Goal: Task Accomplishment & Management: Complete application form

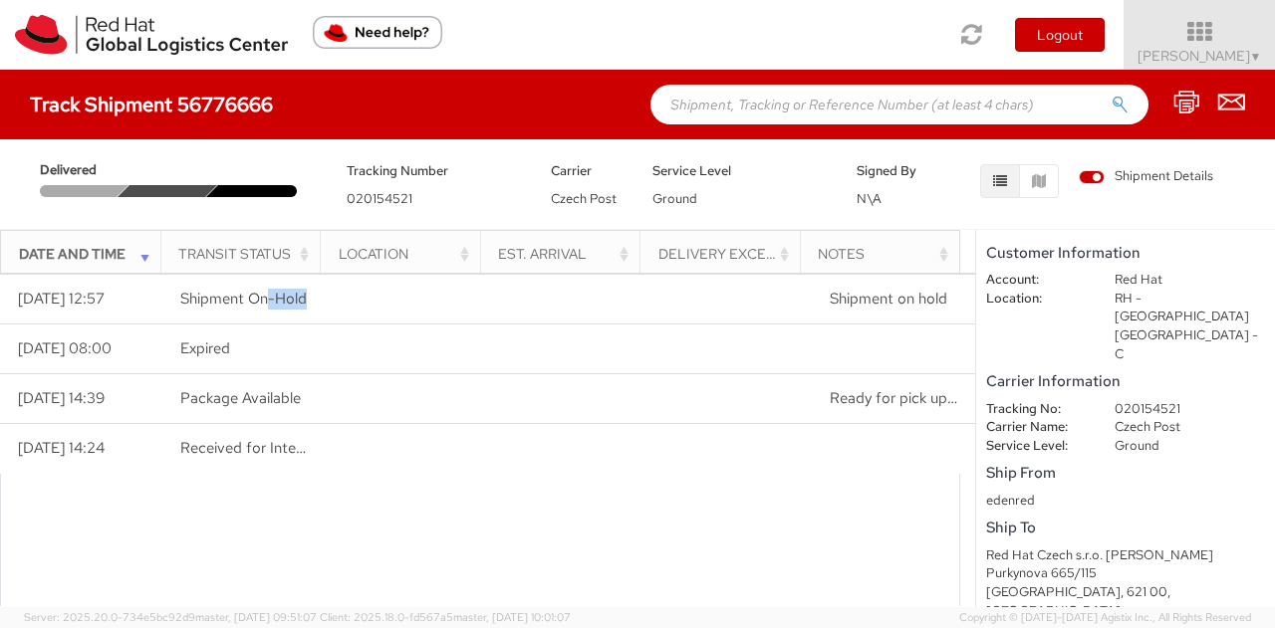
scroll to position [159, 0]
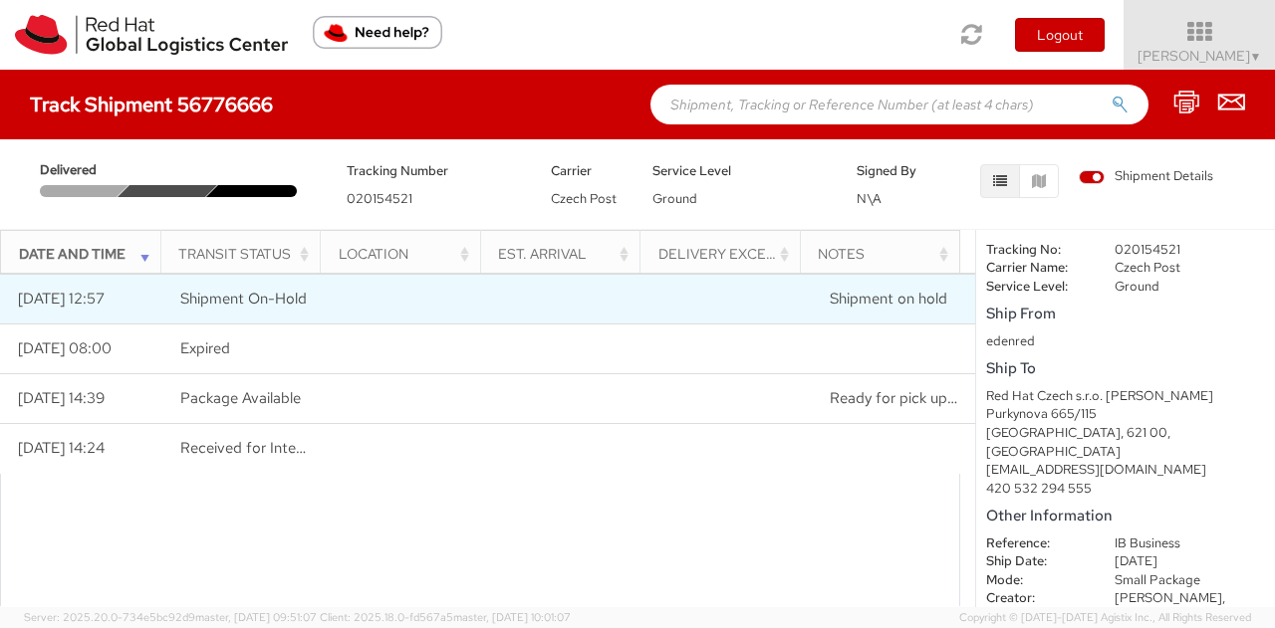
click at [332, 308] on td at bounding box center [406, 300] width 162 height 50
click at [197, 294] on span "Shipment On-Hold" at bounding box center [243, 299] width 126 height 20
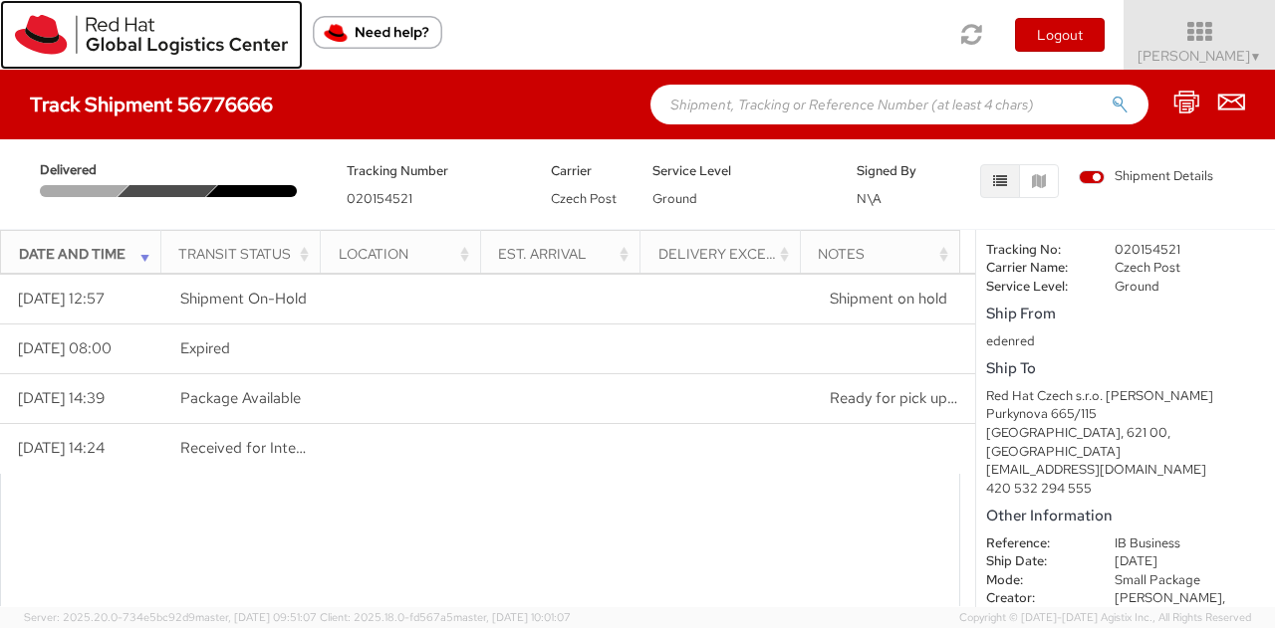
click at [118, 37] on img at bounding box center [151, 35] width 273 height 40
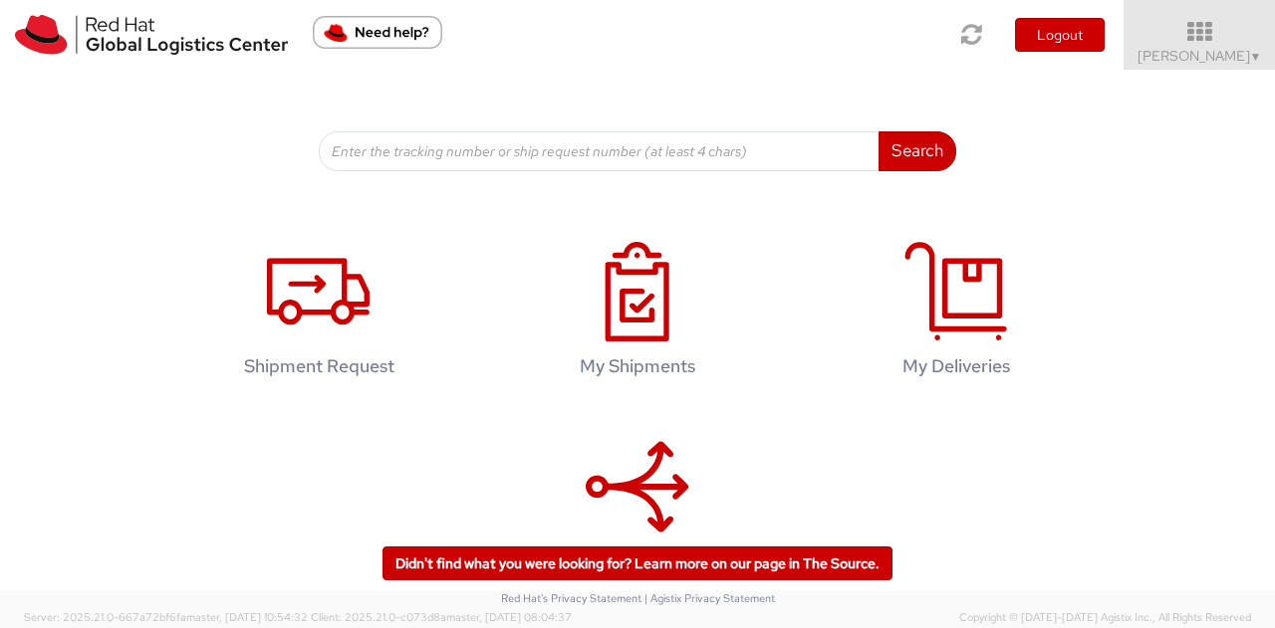
scroll to position [299, 0]
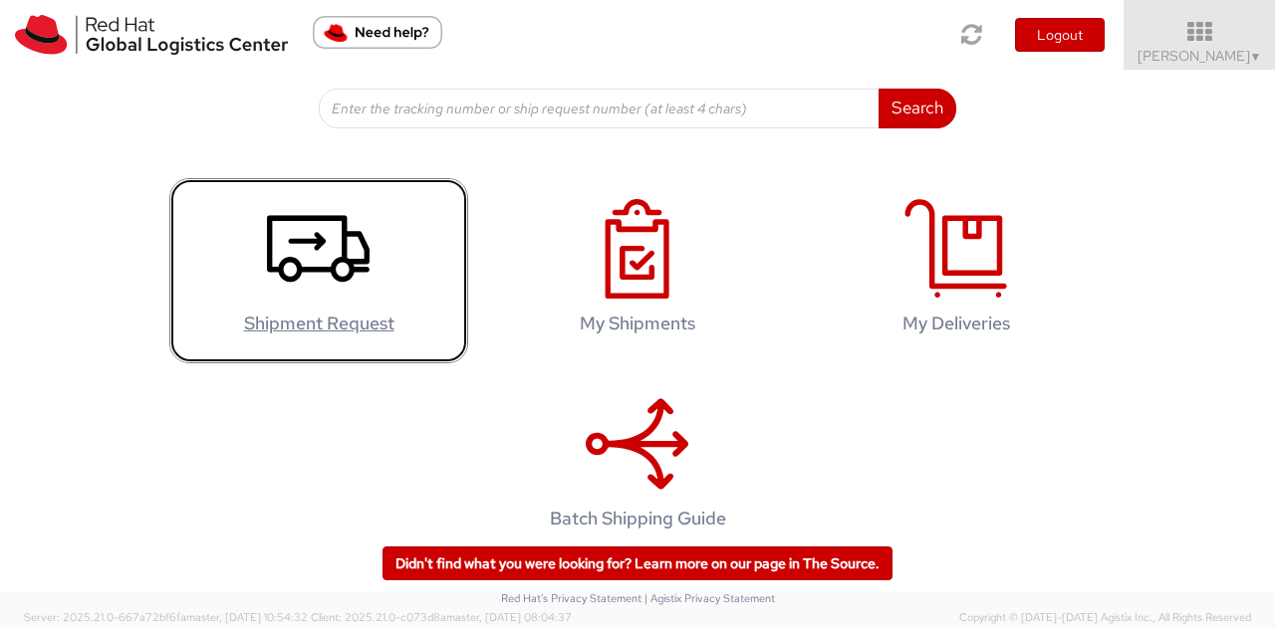
click at [333, 258] on use at bounding box center [318, 248] width 103 height 67
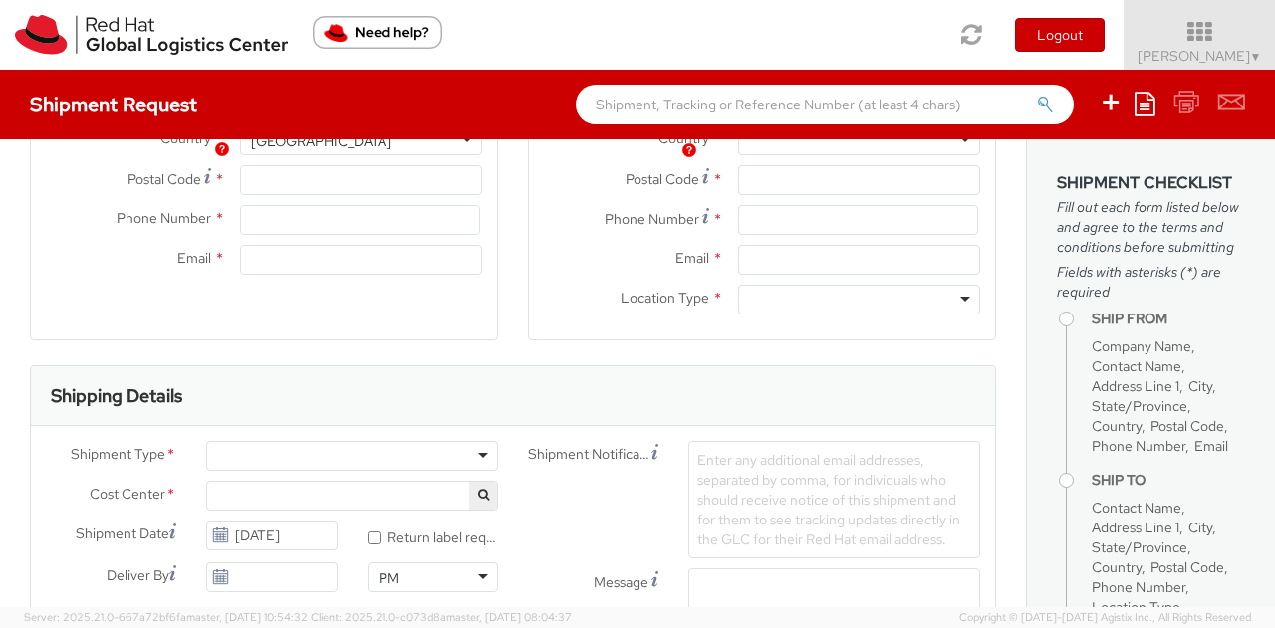
select select
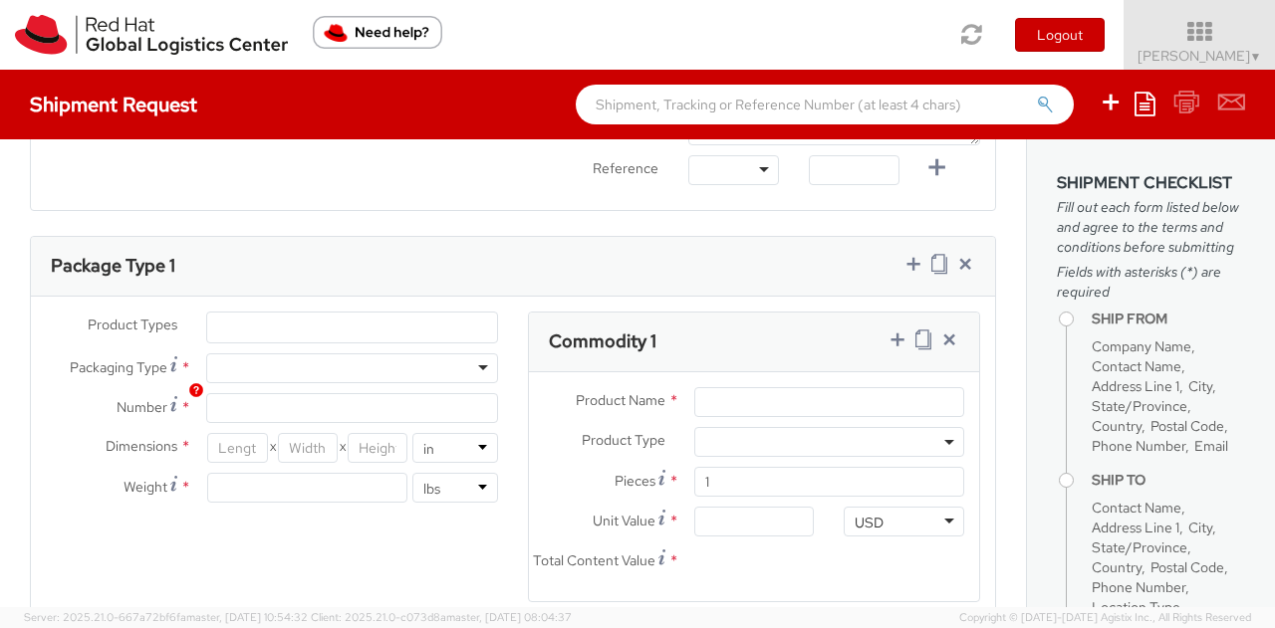
select select "765"
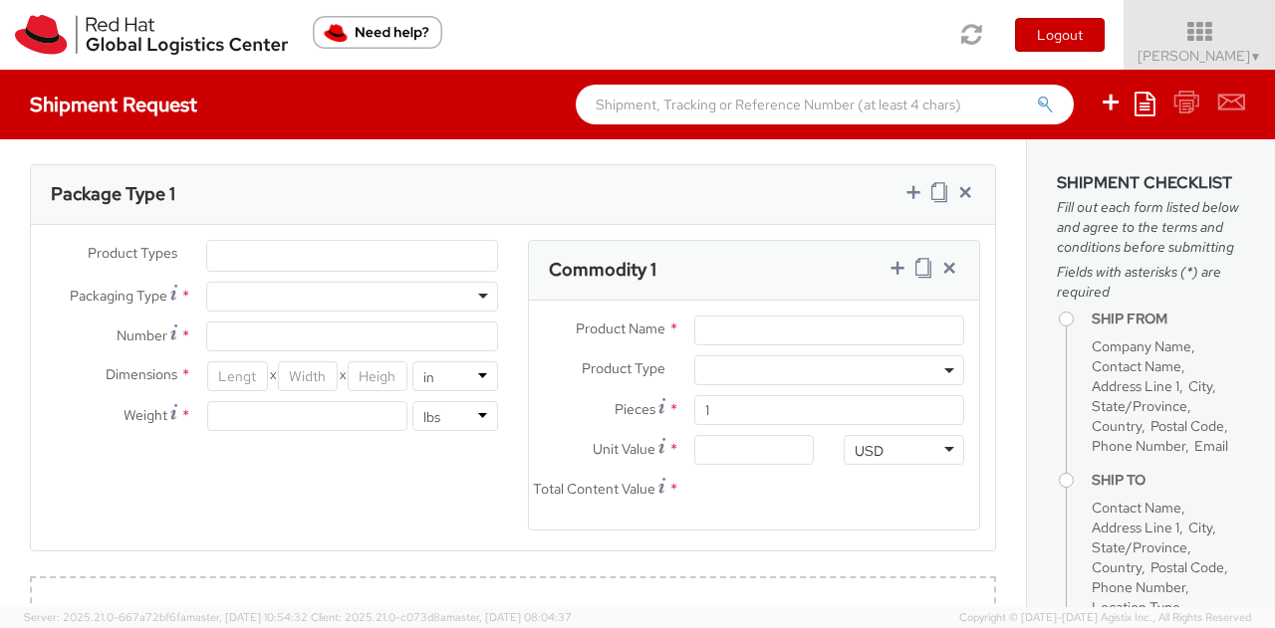
scroll to position [1095, 0]
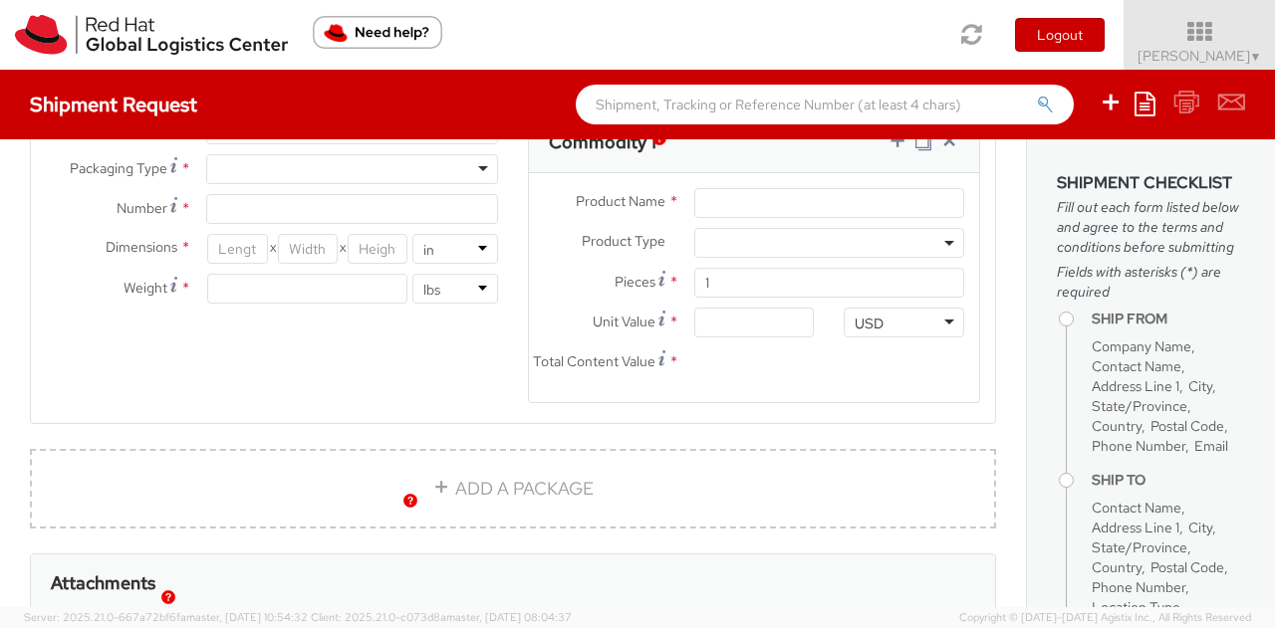
type input "Red Hat Czech, s.r.o."
type input "[PERSON_NAME]"
type input "Narodni 135/14"
type input "Prague 1"
type input "PRAGUE"
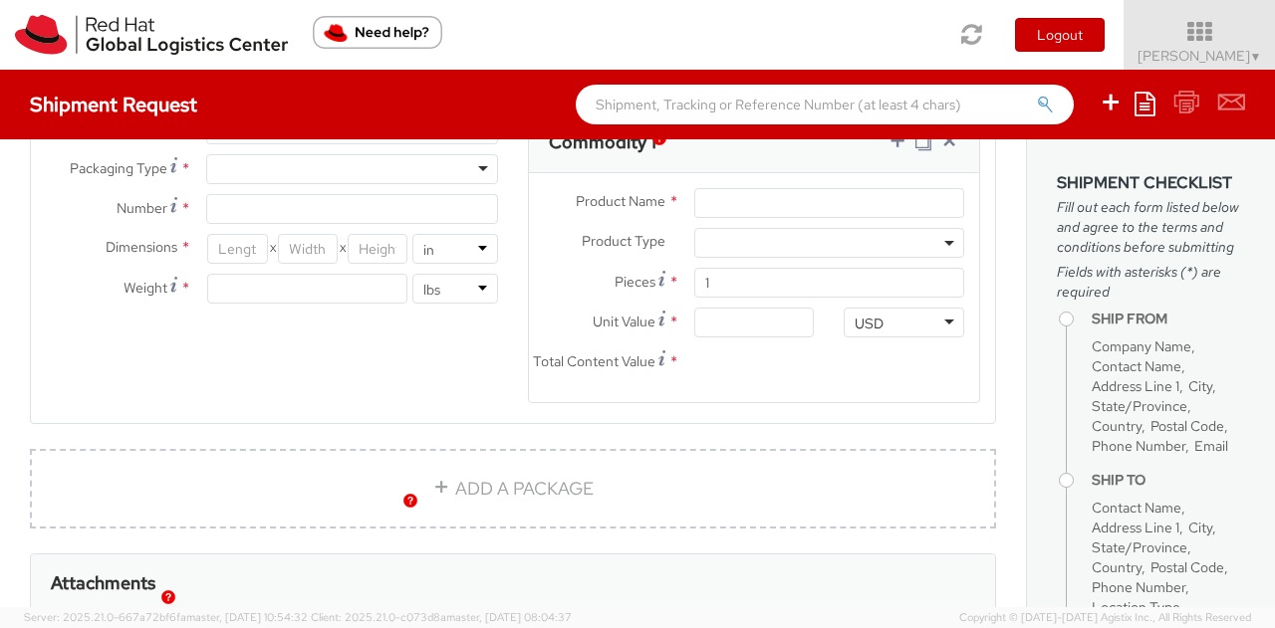
type input "110 00"
type input "420 910 902 735"
type input "[EMAIL_ADDRESS][DOMAIN_NAME]"
select select "CM"
select select "KGS"
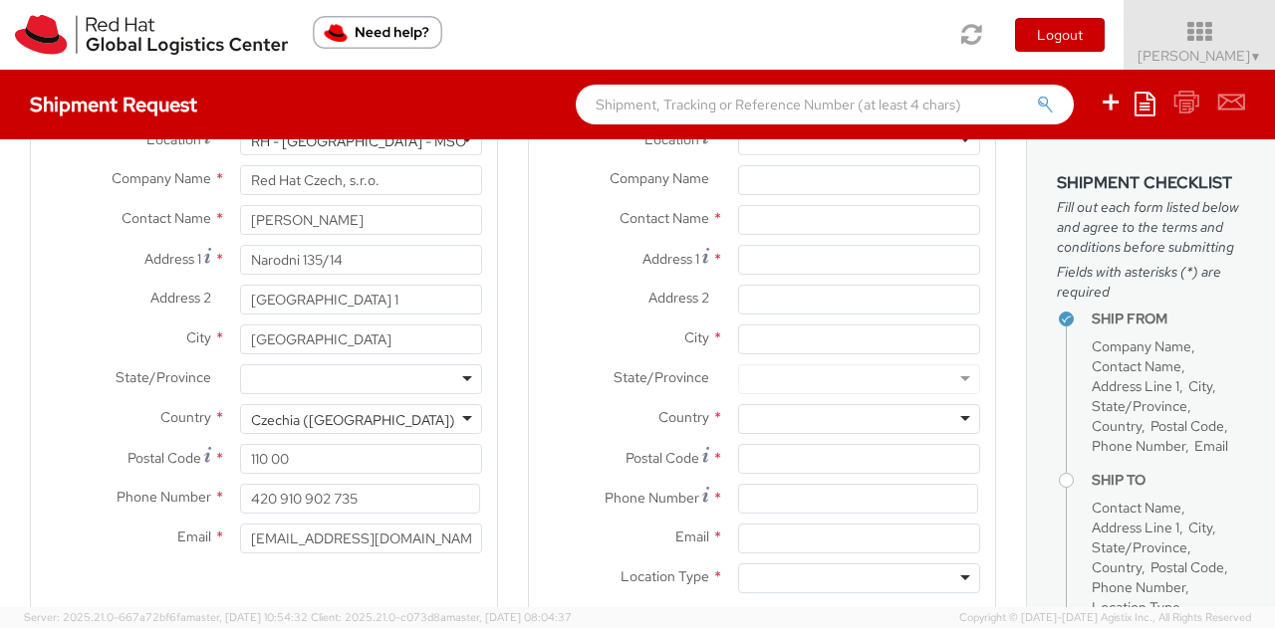
scroll to position [20, 0]
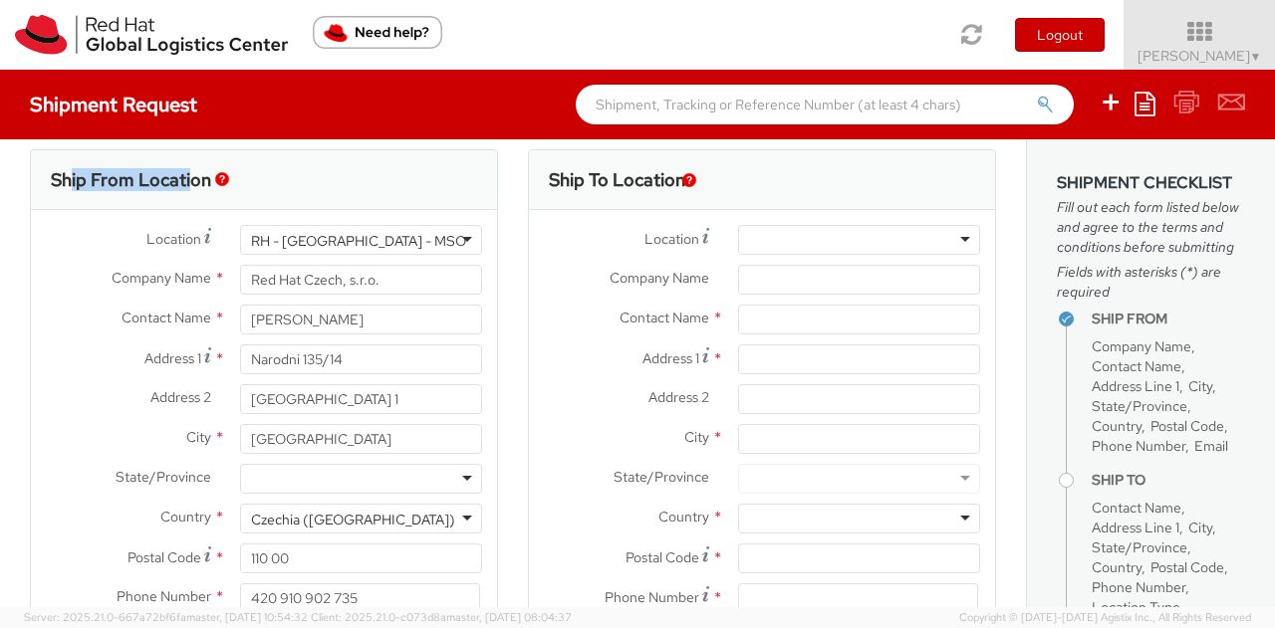
drag, startPoint x: 68, startPoint y: 182, endPoint x: 190, endPoint y: 182, distance: 122.5
click at [190, 182] on h3 "Ship From Location" at bounding box center [131, 180] width 160 height 20
click at [380, 202] on div "Ship From Location" at bounding box center [264, 180] width 466 height 60
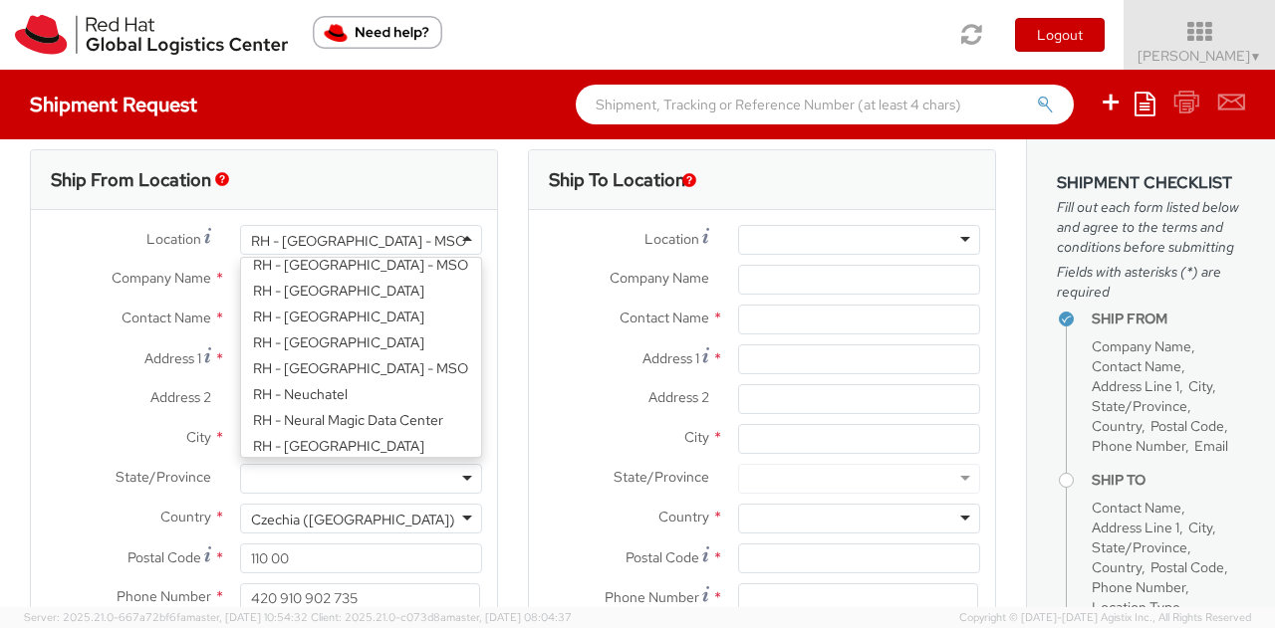
click at [441, 236] on div "RH - Prague - MSO" at bounding box center [361, 240] width 242 height 30
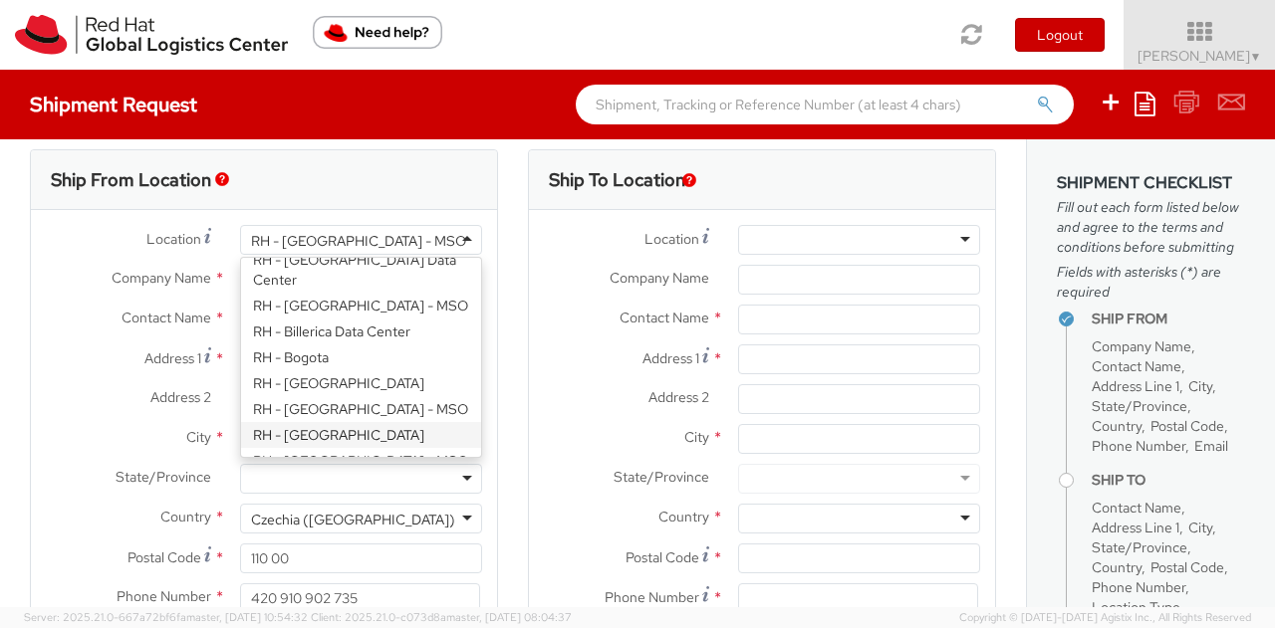
scroll to position [598, 0]
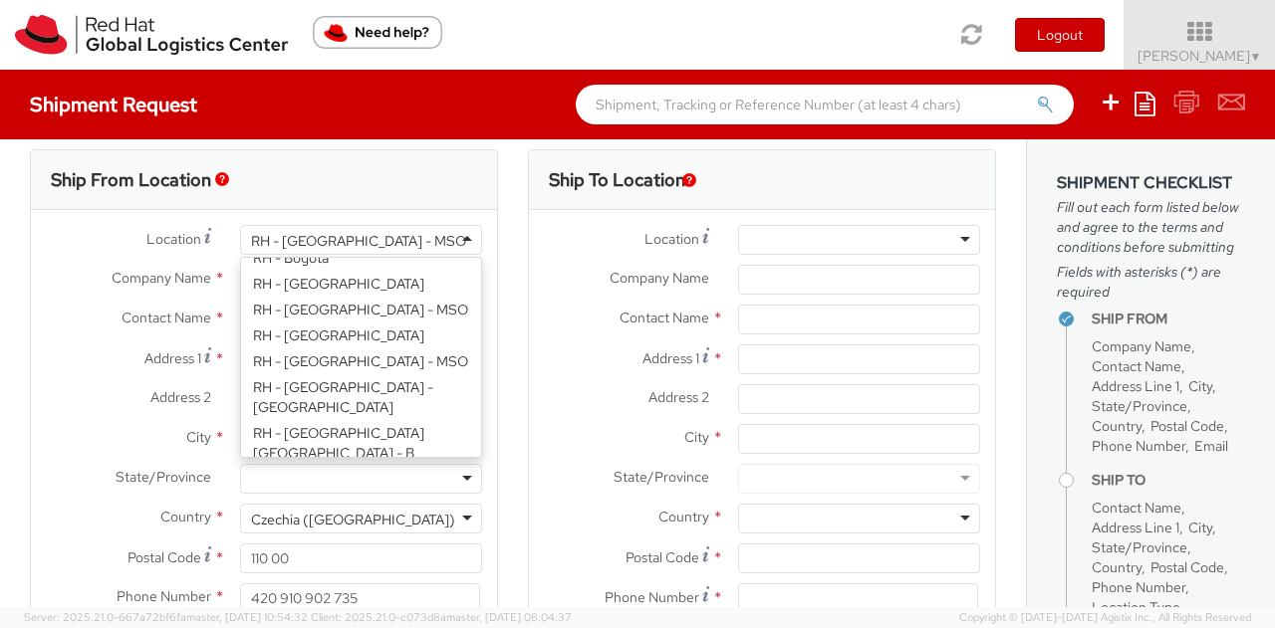
type input "Red Hat Czech s.r.o."
type input "Purkynova 665/115"
type input "BRNO"
type input "621 00"
type input "420 532 294 555"
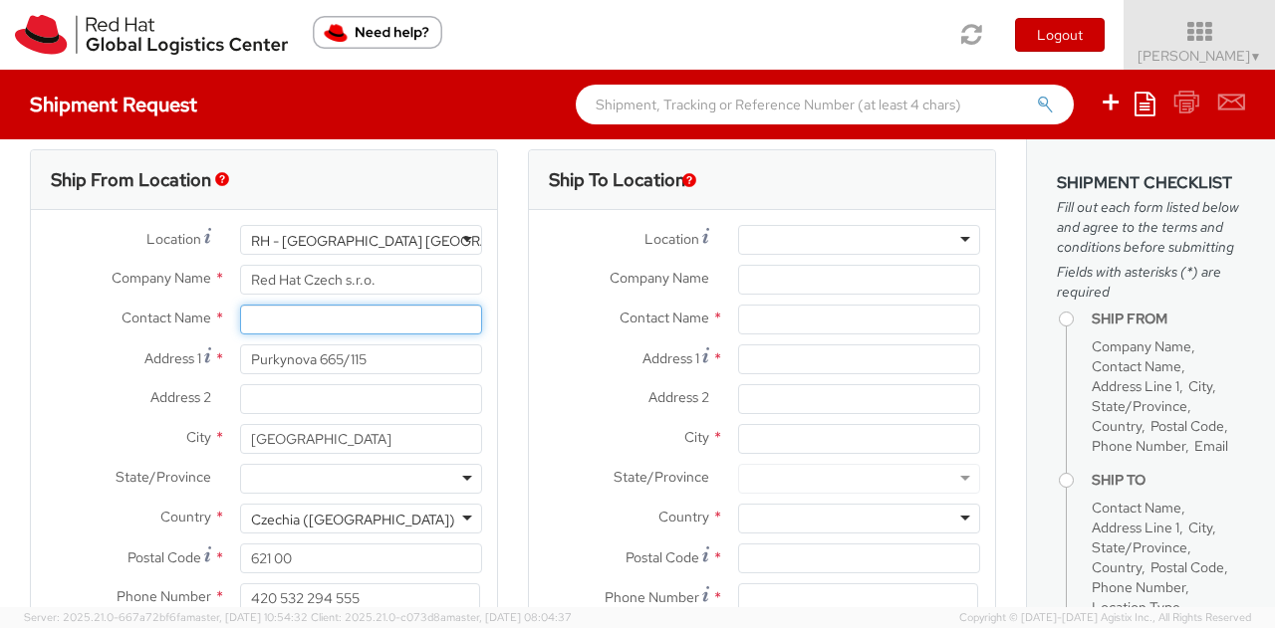
click at [341, 320] on input "text" at bounding box center [361, 320] width 242 height 30
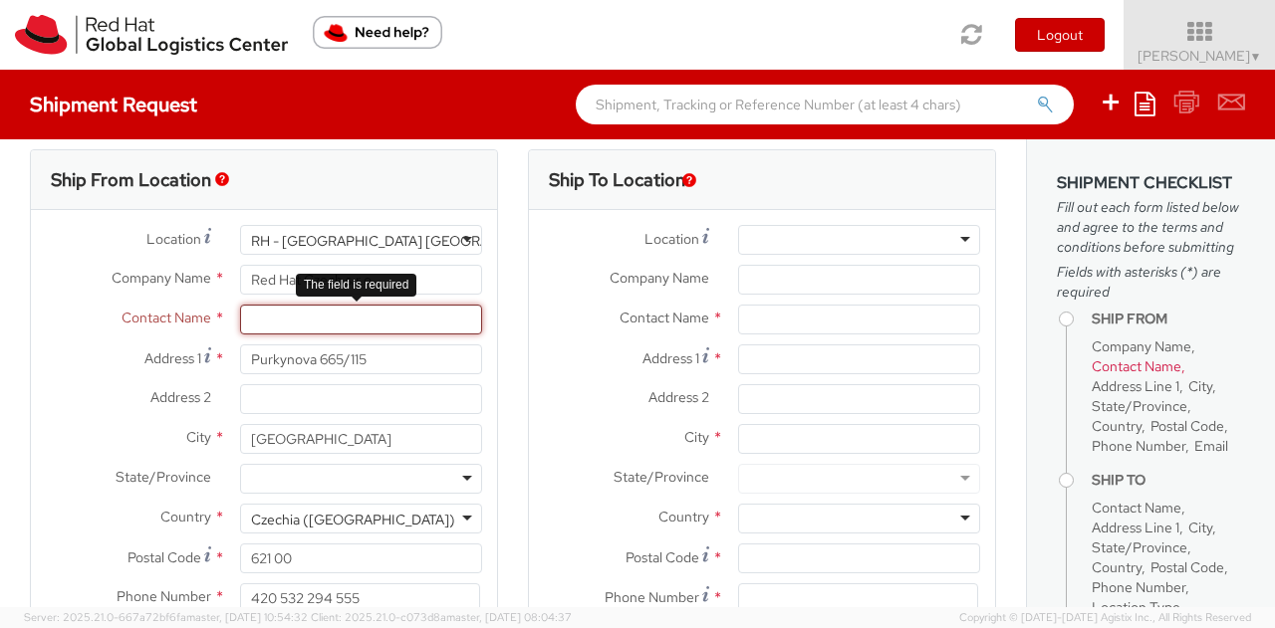
paste input "Filip Lizuch"
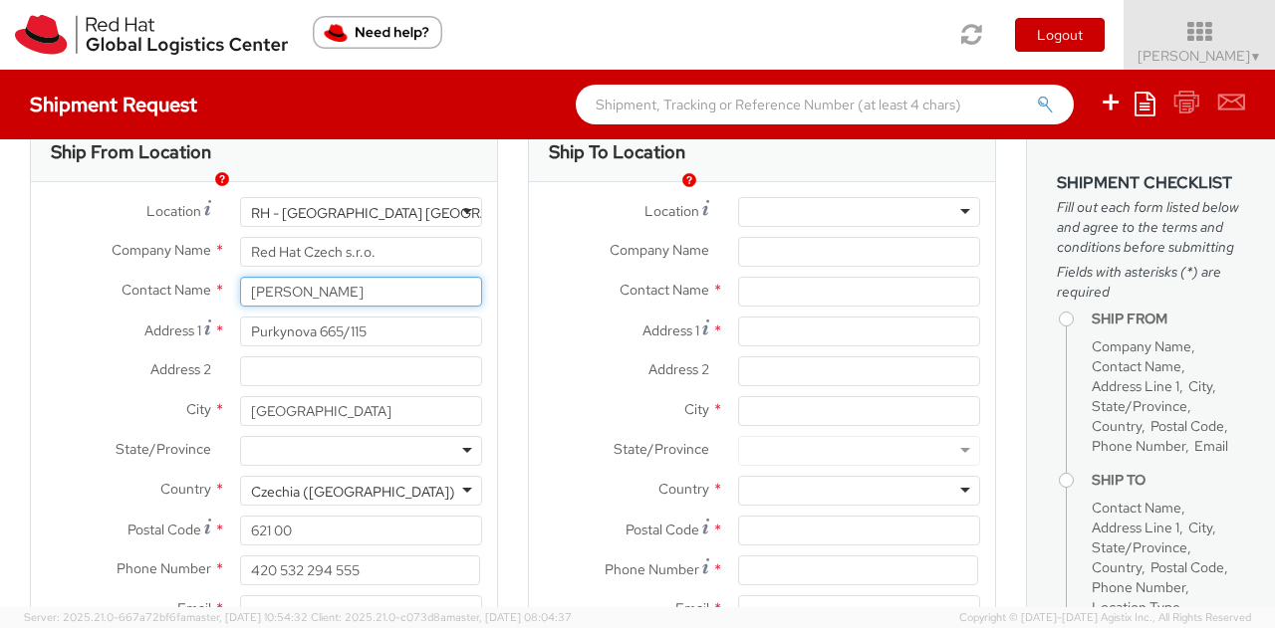
scroll to position [20, 0]
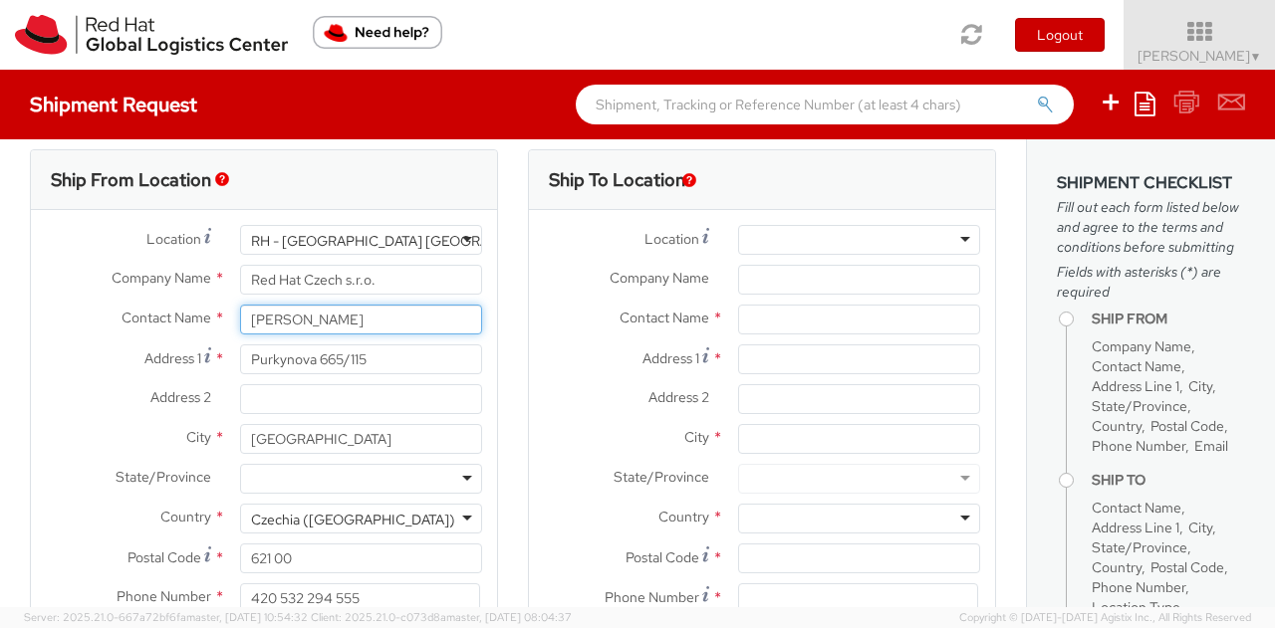
type input "Filip Lizuch"
click at [939, 238] on div at bounding box center [859, 240] width 242 height 30
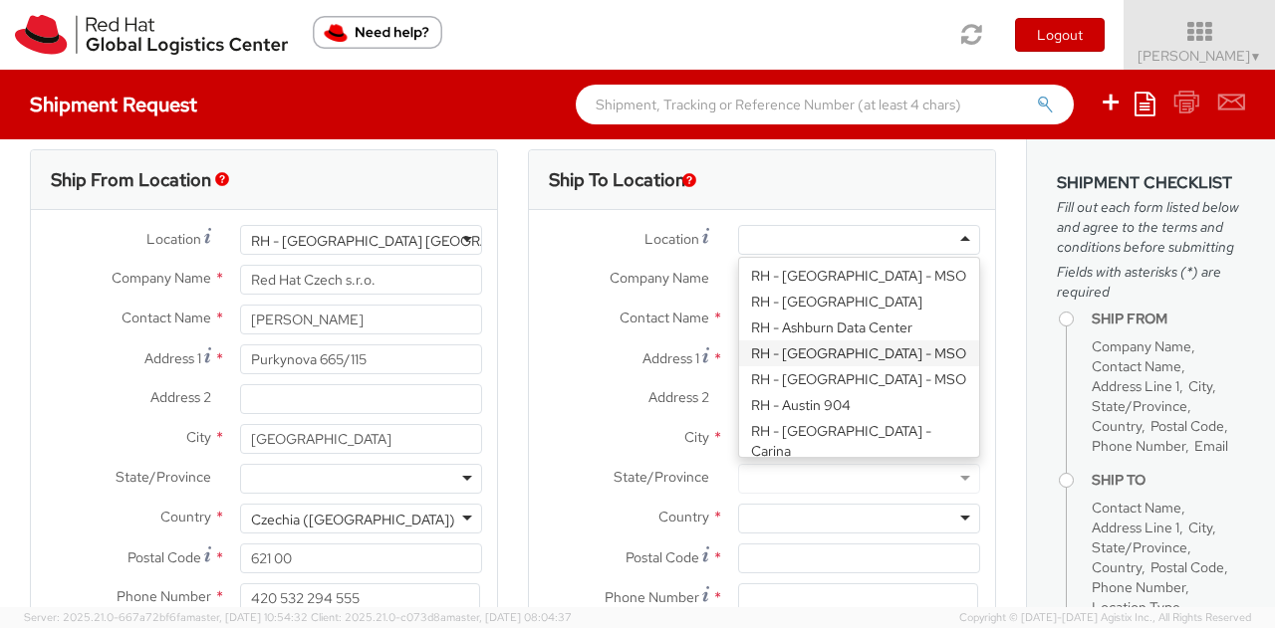
scroll to position [100, 0]
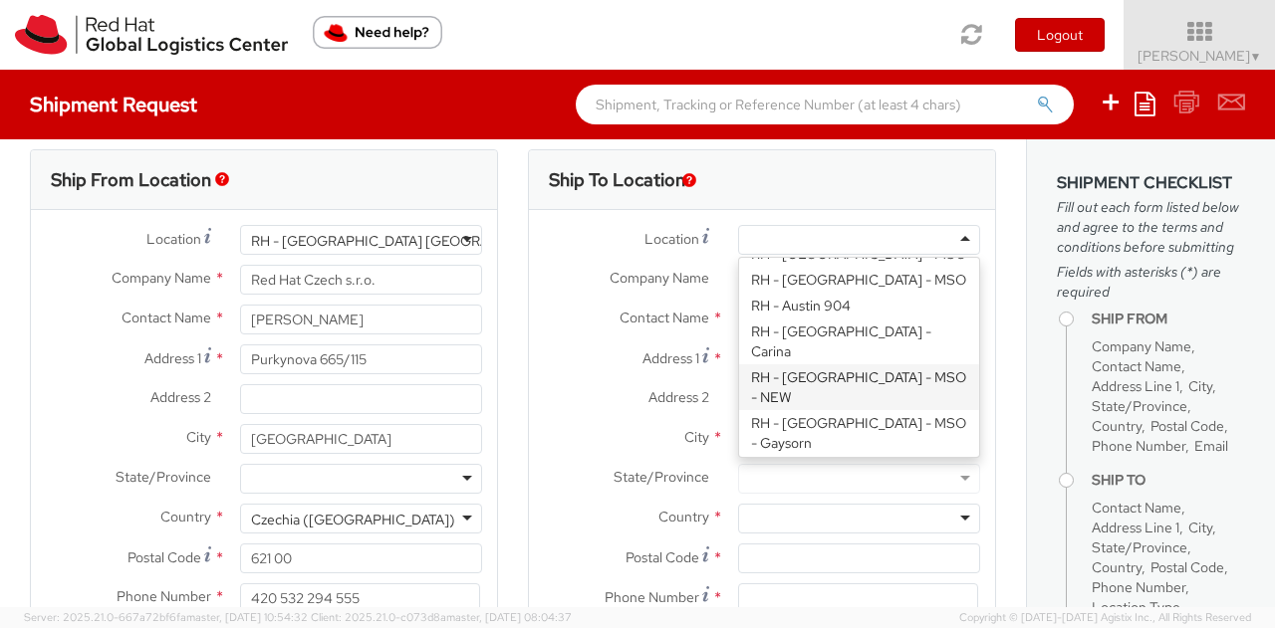
drag, startPoint x: 617, startPoint y: 300, endPoint x: 699, endPoint y: 293, distance: 82.0
click at [617, 299] on div "Company Name *" at bounding box center [762, 285] width 466 height 40
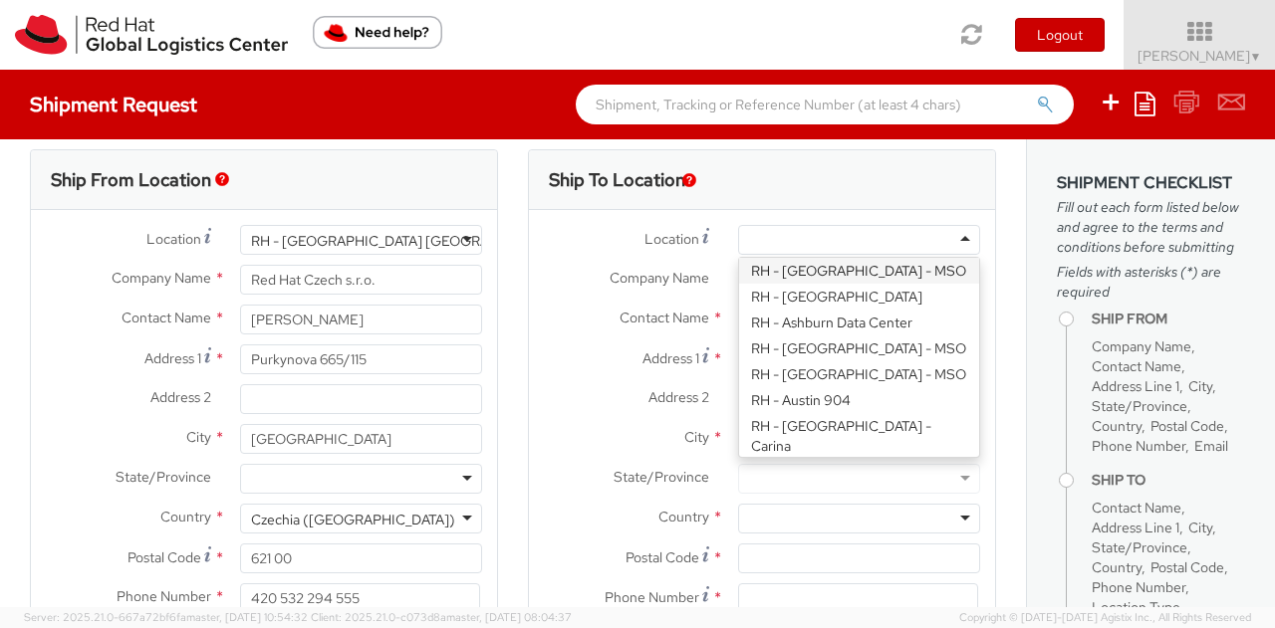
drag, startPoint x: 831, startPoint y: 250, endPoint x: 910, endPoint y: 249, distance: 79.7
click at [835, 248] on div at bounding box center [859, 240] width 242 height 30
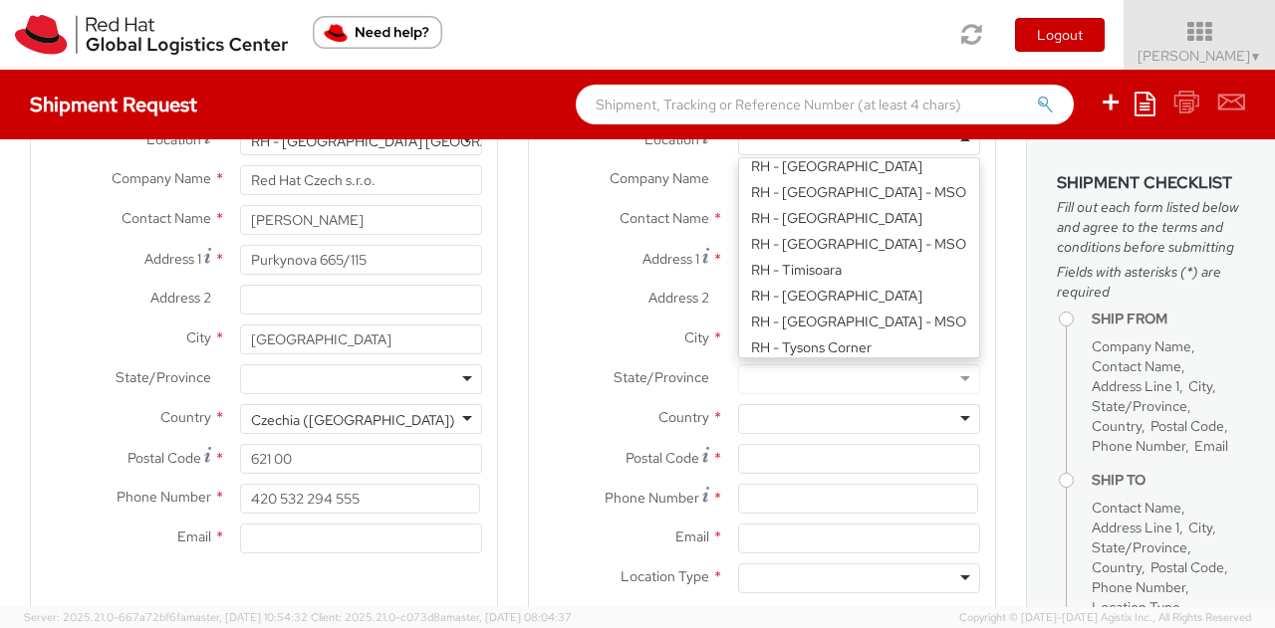
scroll to position [3496, 0]
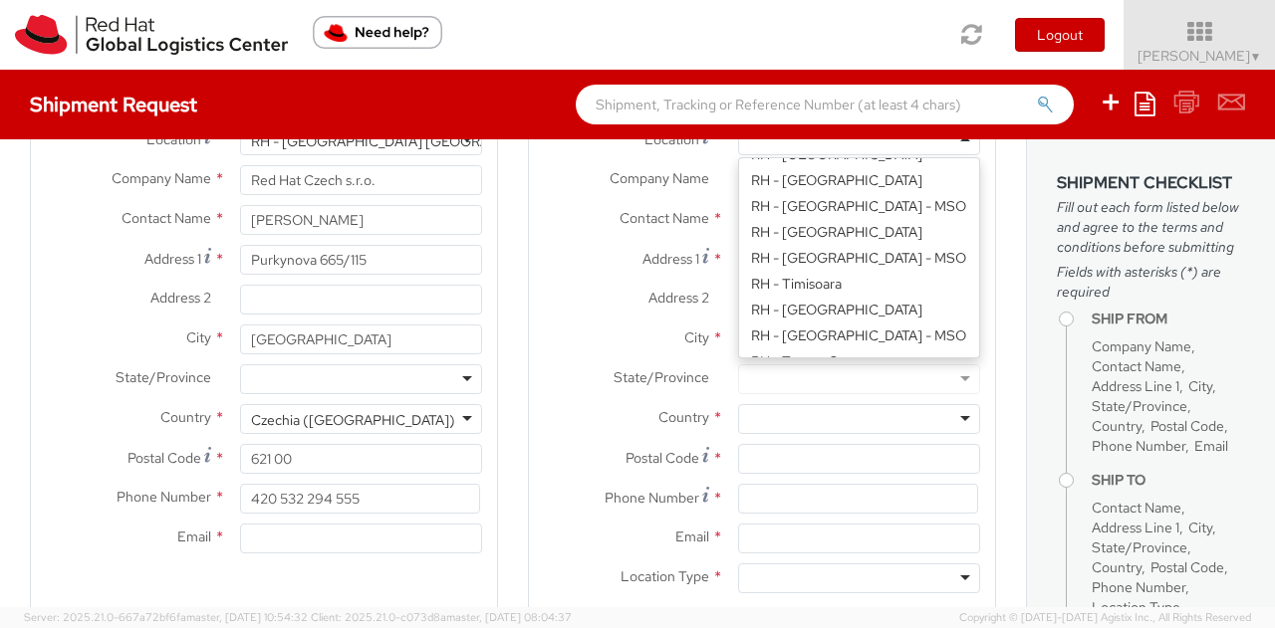
drag, startPoint x: 614, startPoint y: 288, endPoint x: 659, endPoint y: 266, distance: 49.9
click at [614, 285] on label "Address 2 *" at bounding box center [626, 298] width 194 height 26
click at [738, 285] on input "Address 2 *" at bounding box center [859, 300] width 242 height 30
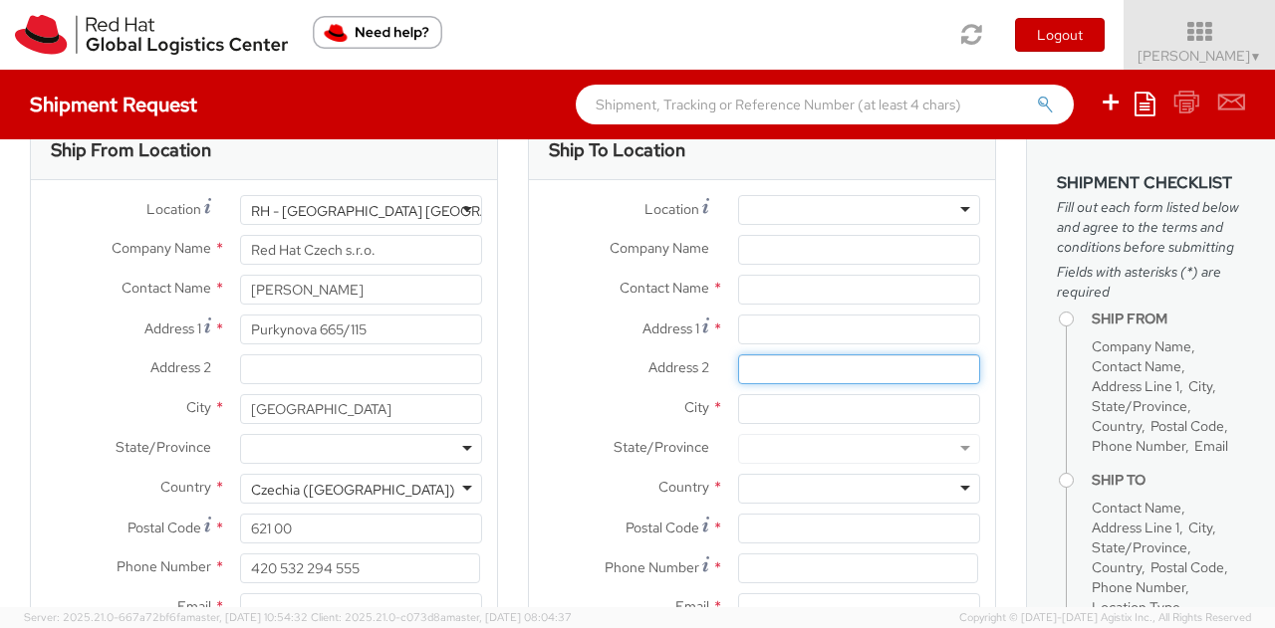
scroll to position [20, 0]
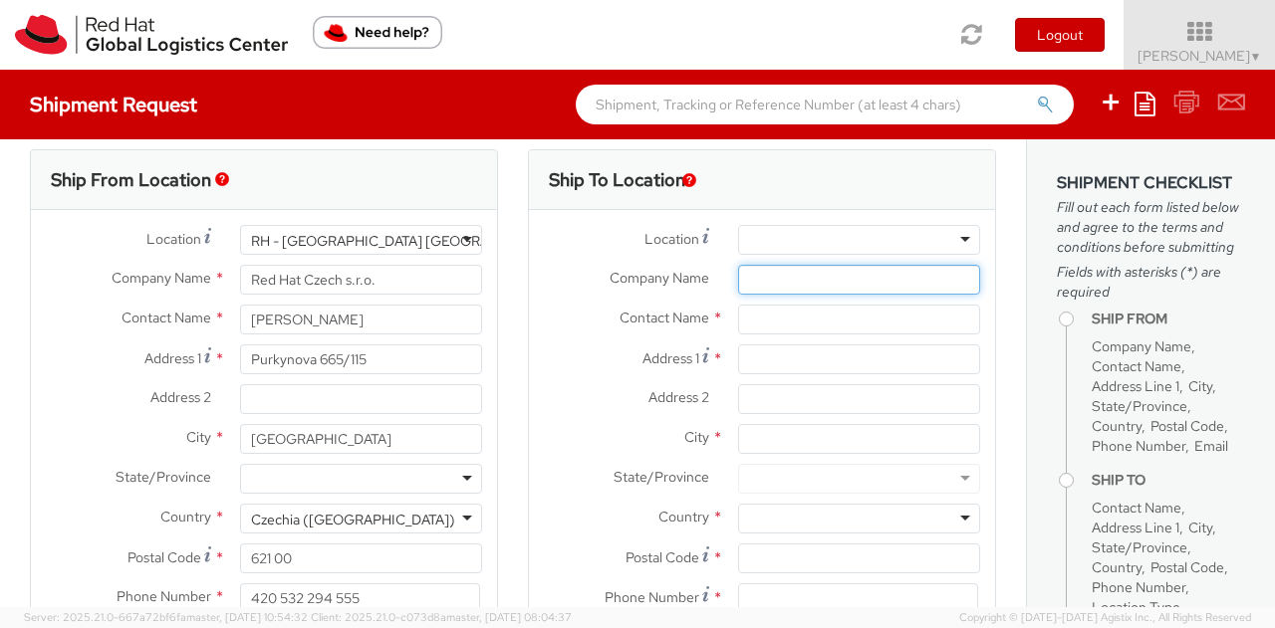
click at [751, 284] on input "Company Name *" at bounding box center [859, 280] width 242 height 30
click at [751, 330] on input "text" at bounding box center [859, 320] width 242 height 30
type input "[PERSON_NAME]"
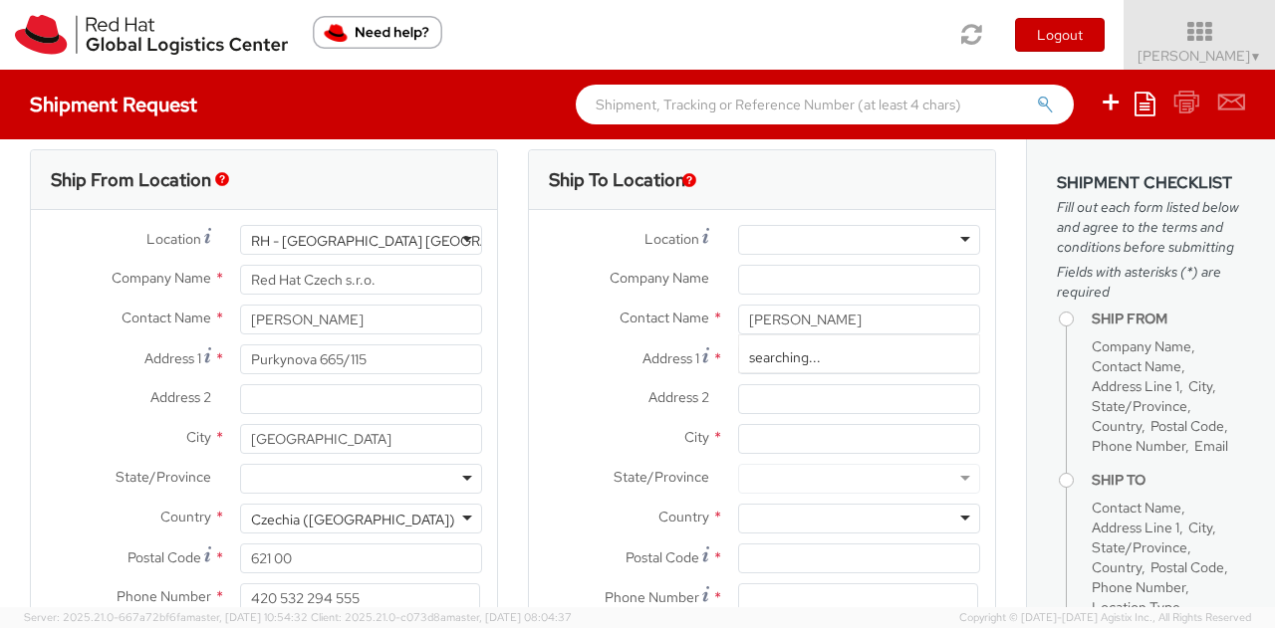
click at [682, 365] on label "Address 1 *" at bounding box center [626, 358] width 194 height 27
click at [755, 350] on input "Address 1 *" at bounding box center [859, 360] width 242 height 30
type input "Zelezna, 160"
click at [753, 445] on input "City *" at bounding box center [859, 439] width 242 height 30
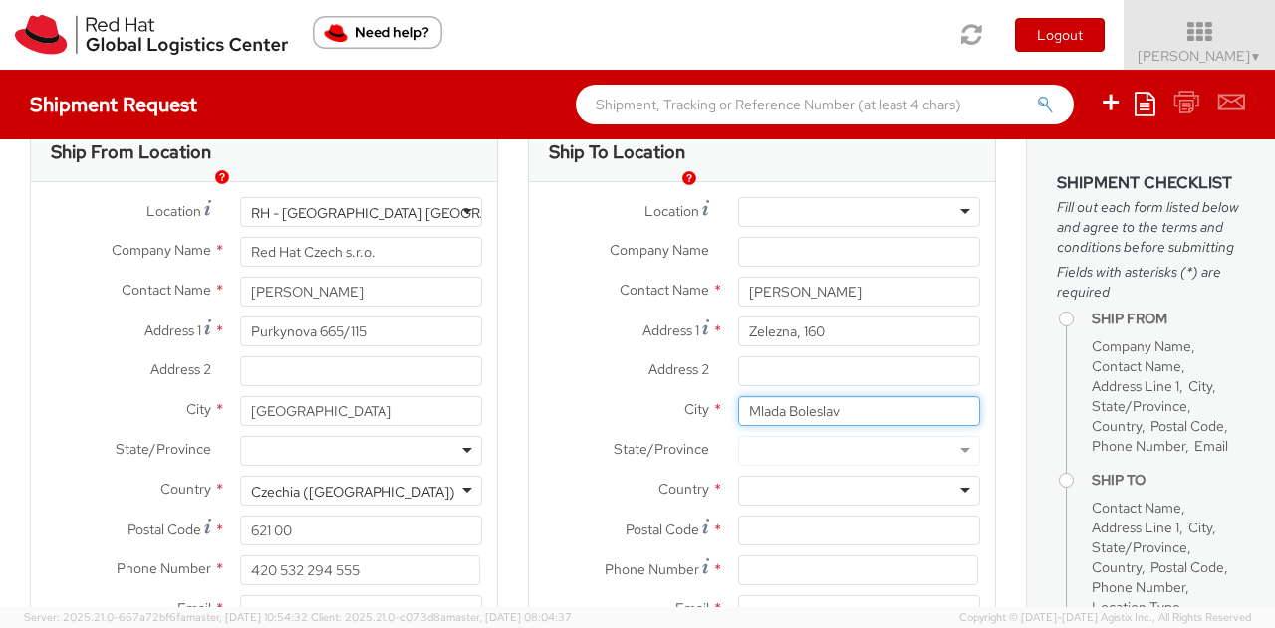
scroll to position [120, 0]
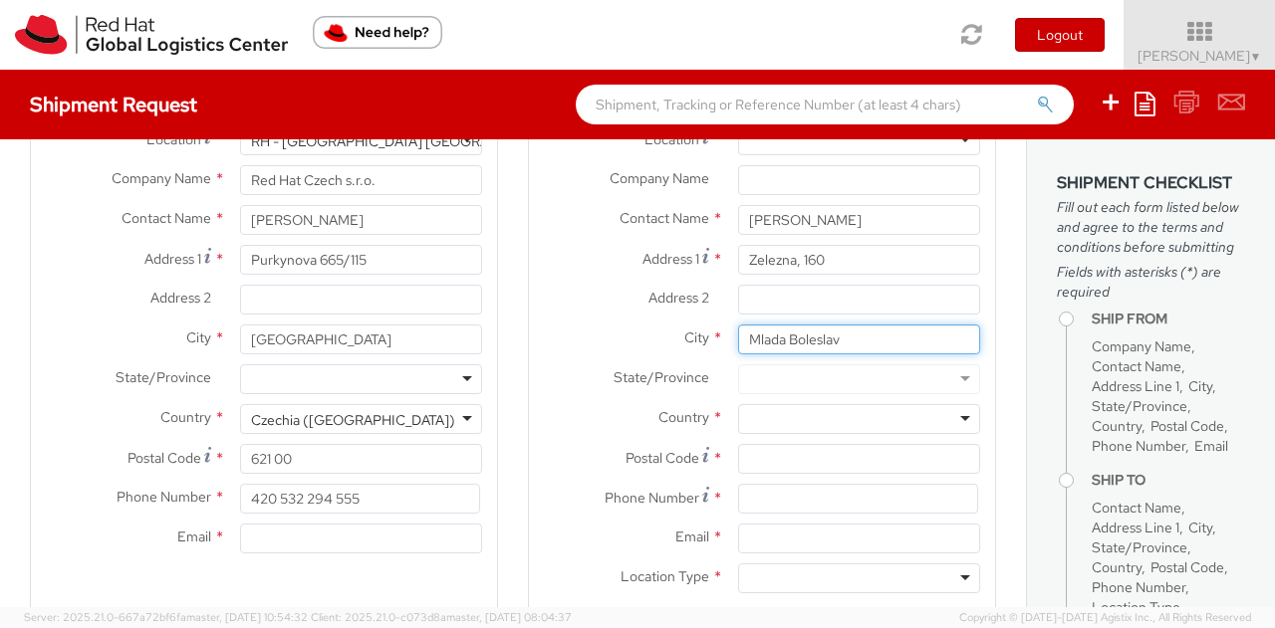
type input "Mlada Boleslav"
click at [788, 417] on div at bounding box center [859, 419] width 242 height 30
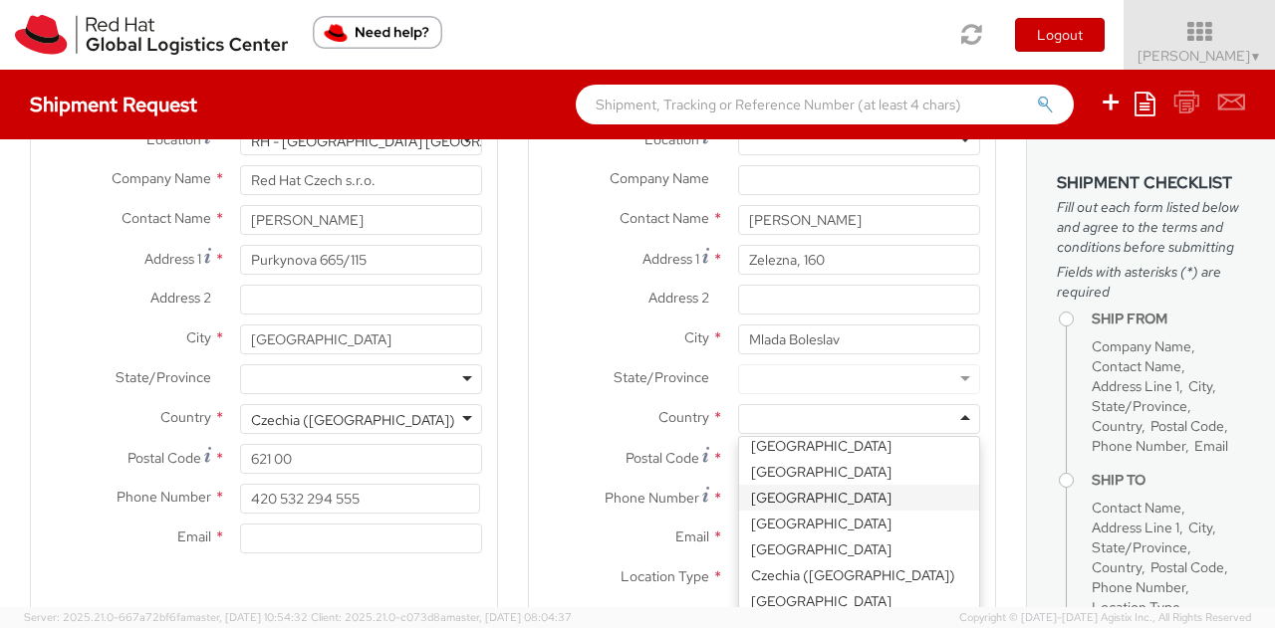
scroll to position [1195, 0]
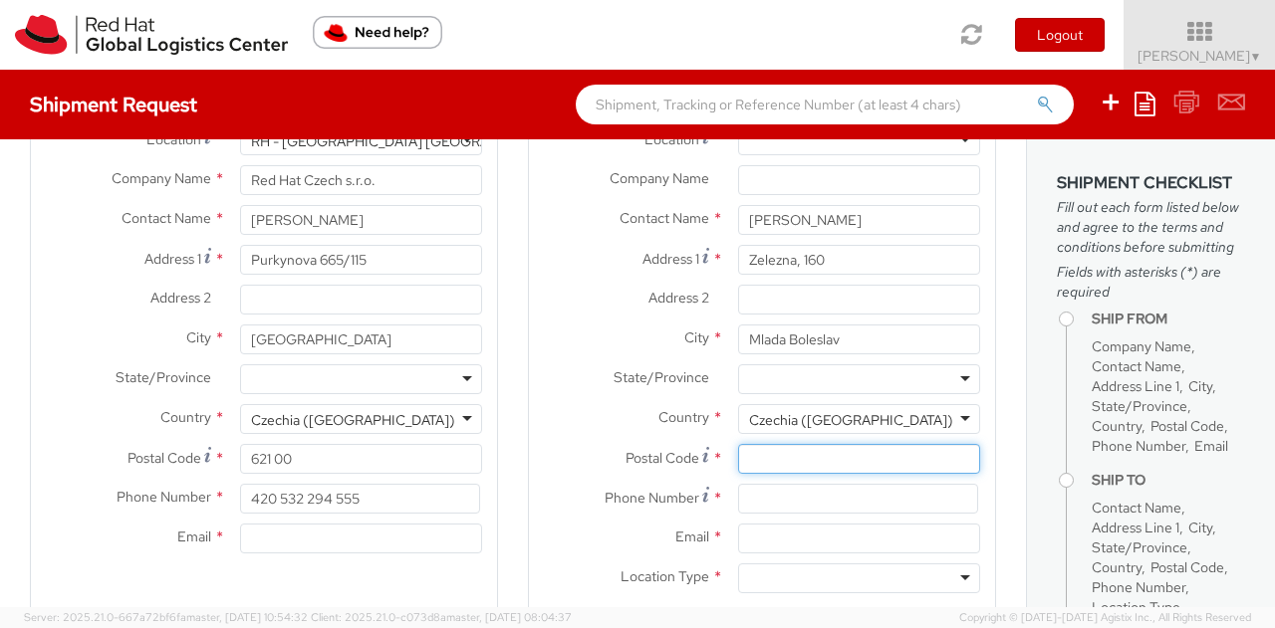
click at [762, 459] on input "Postal Code *" at bounding box center [859, 459] width 242 height 30
type input "29301"
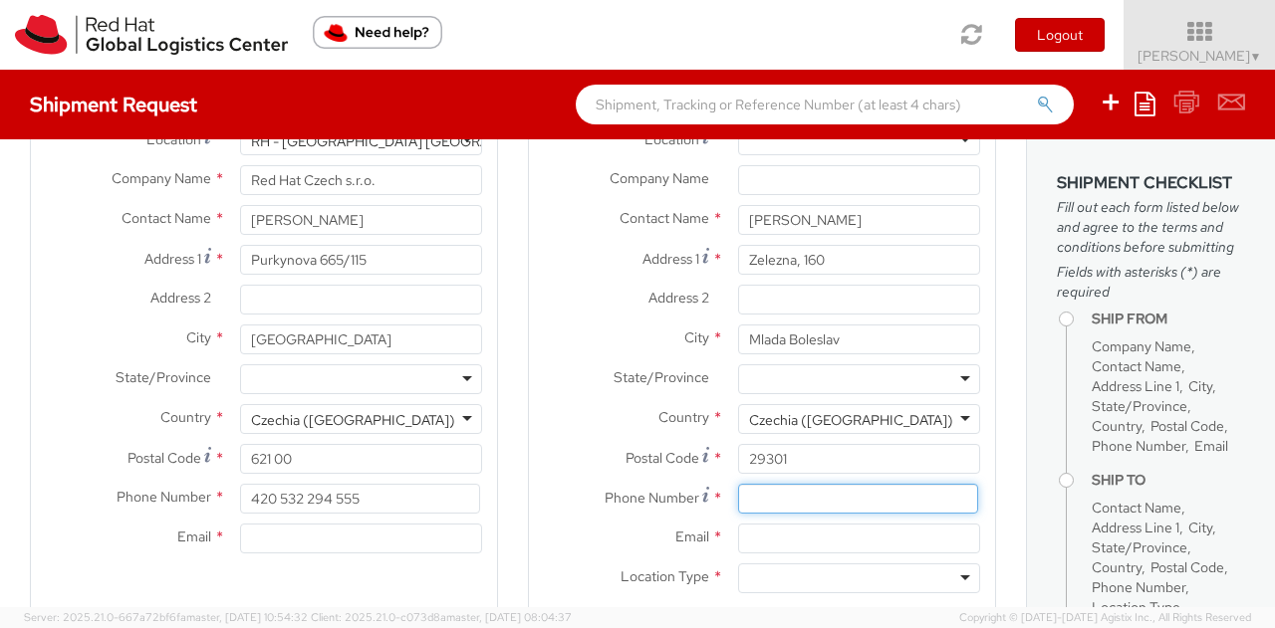
click at [762, 497] on input at bounding box center [858, 499] width 240 height 30
type input "7"
type input "420 728 402 622"
click at [761, 535] on input "Email *" at bounding box center [859, 539] width 242 height 30
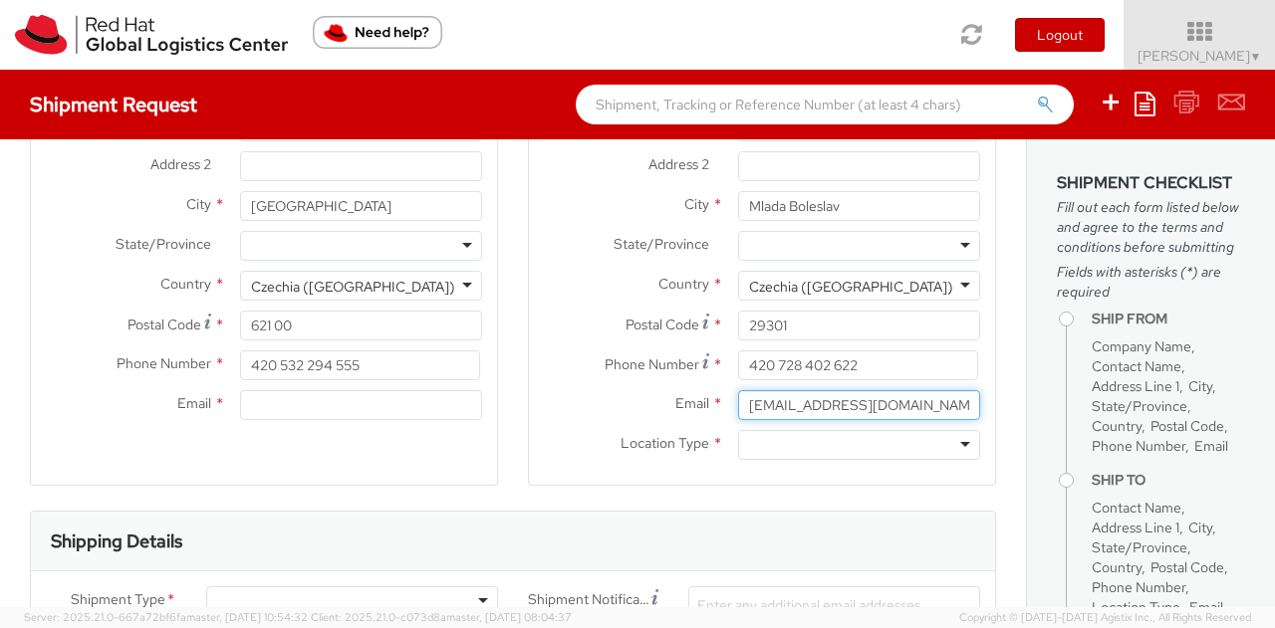
scroll to position [319, 0]
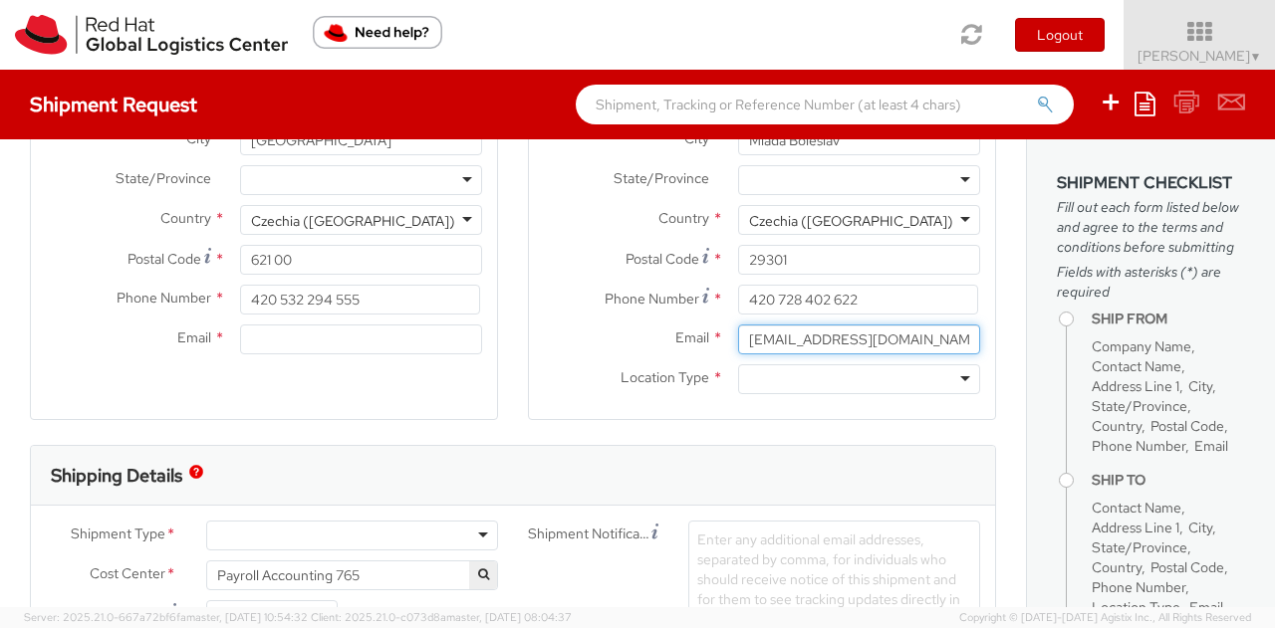
type input "e.ciconi93@gmail.com"
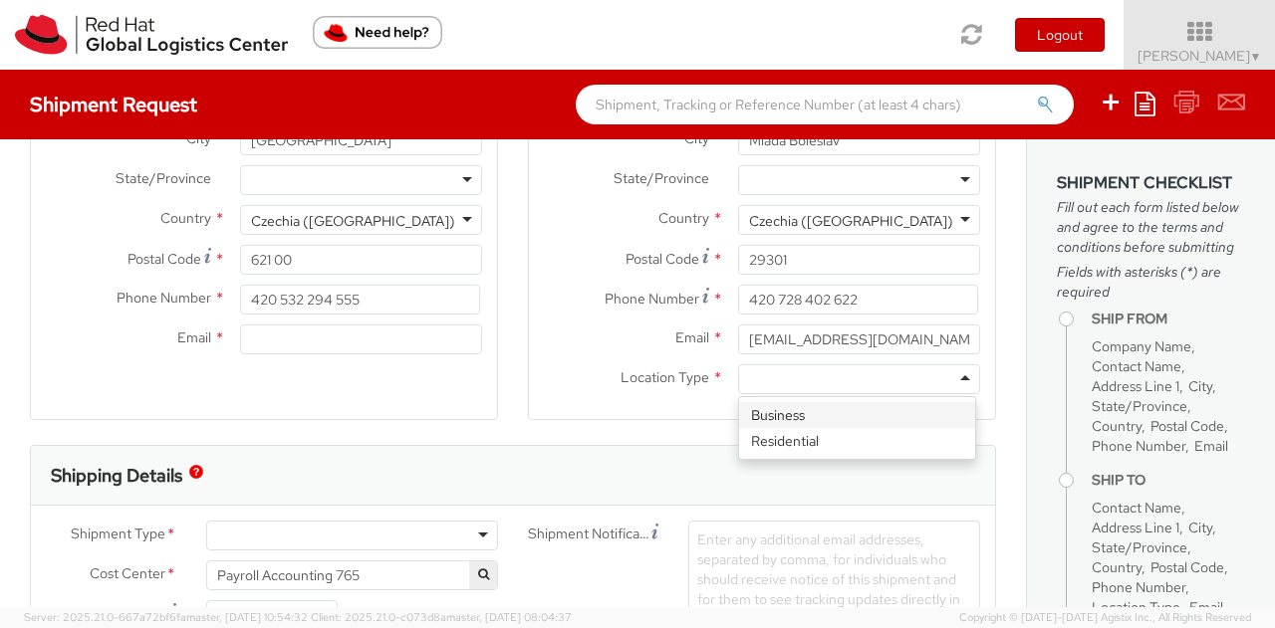
click at [796, 373] on div at bounding box center [859, 379] width 242 height 30
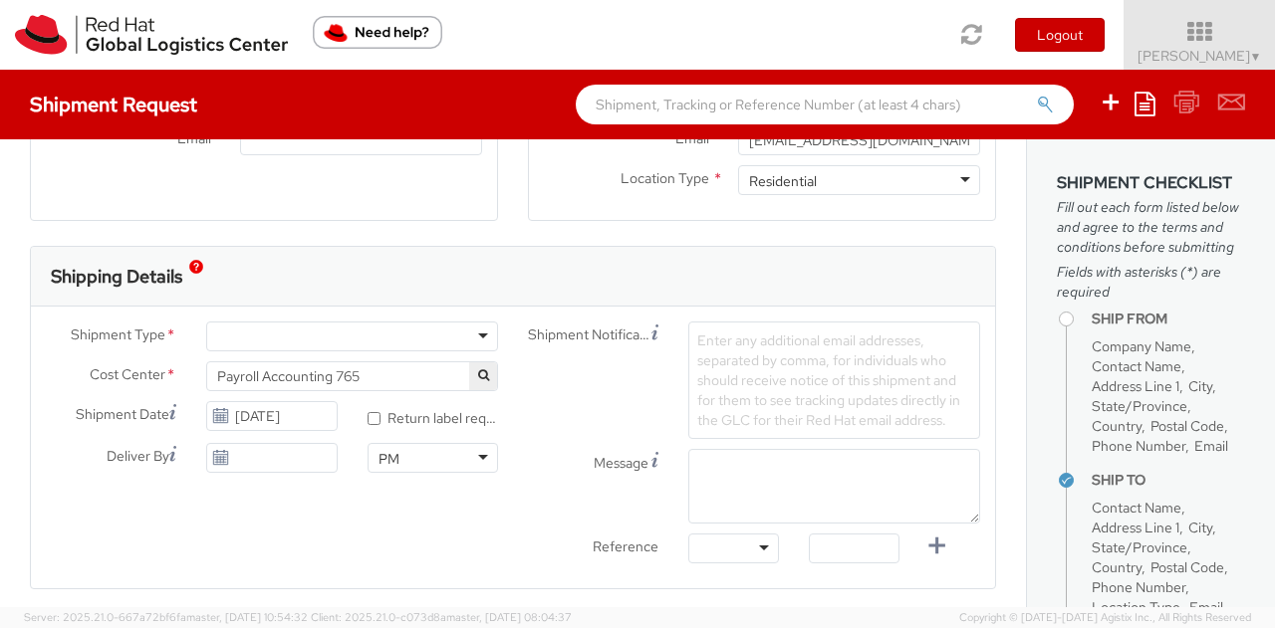
scroll to position [617, 0]
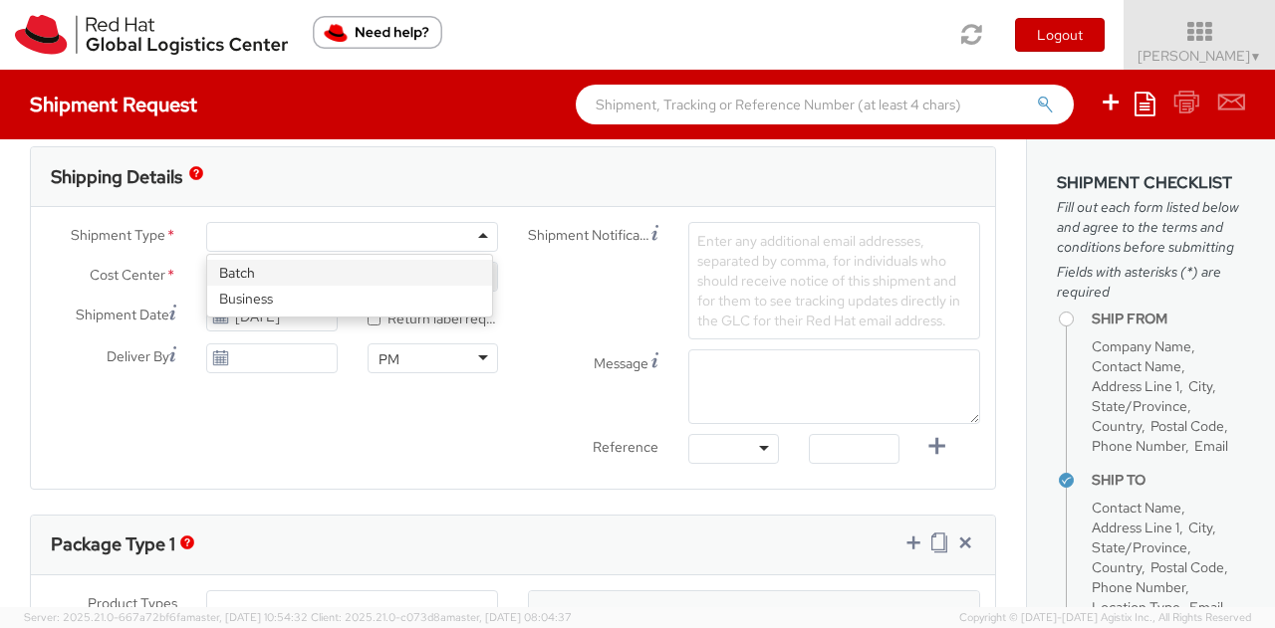
click at [472, 244] on div at bounding box center [352, 237] width 292 height 30
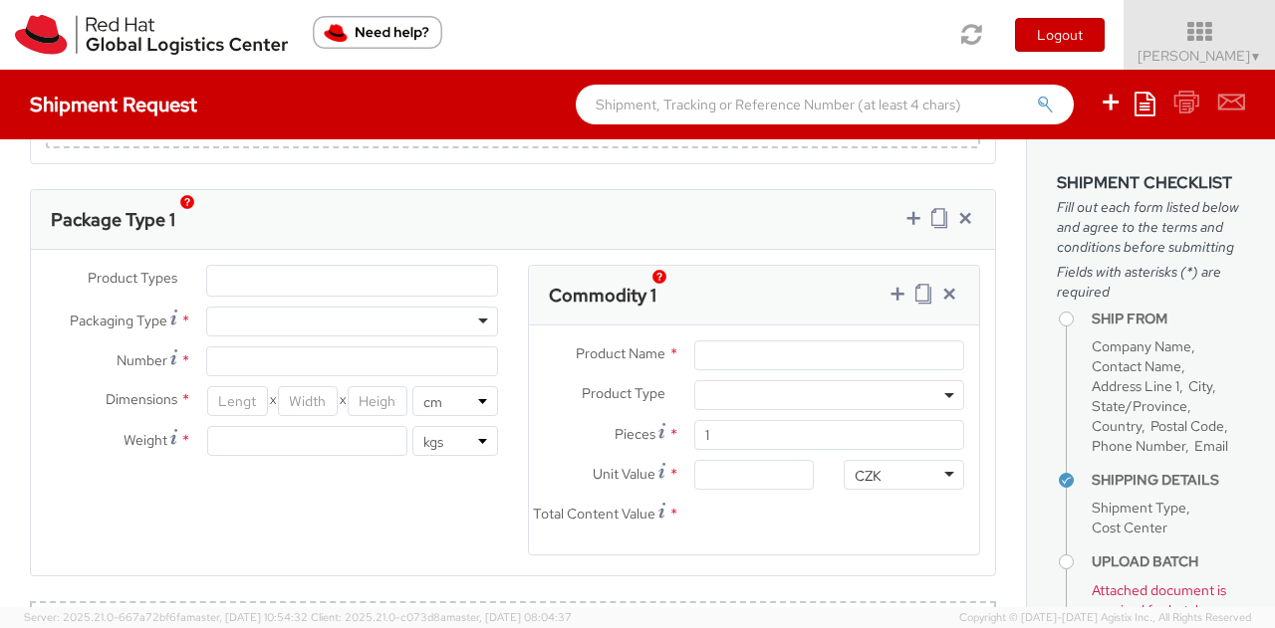
scroll to position [1215, 0]
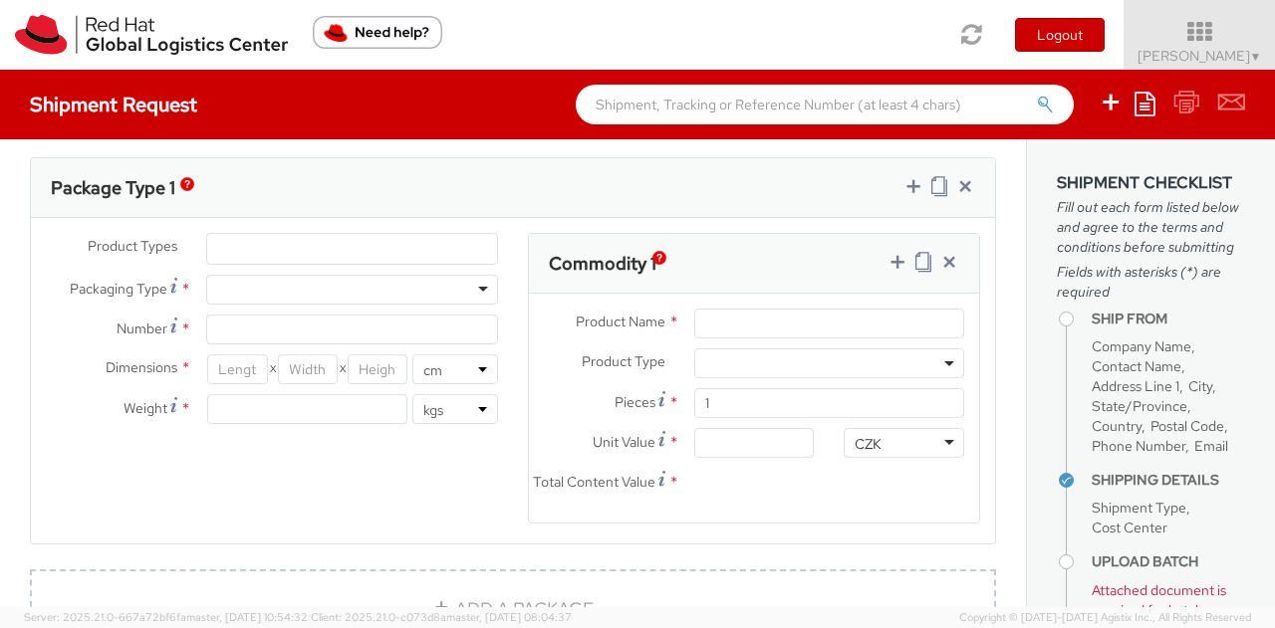
click at [321, 243] on ul at bounding box center [352, 249] width 290 height 30
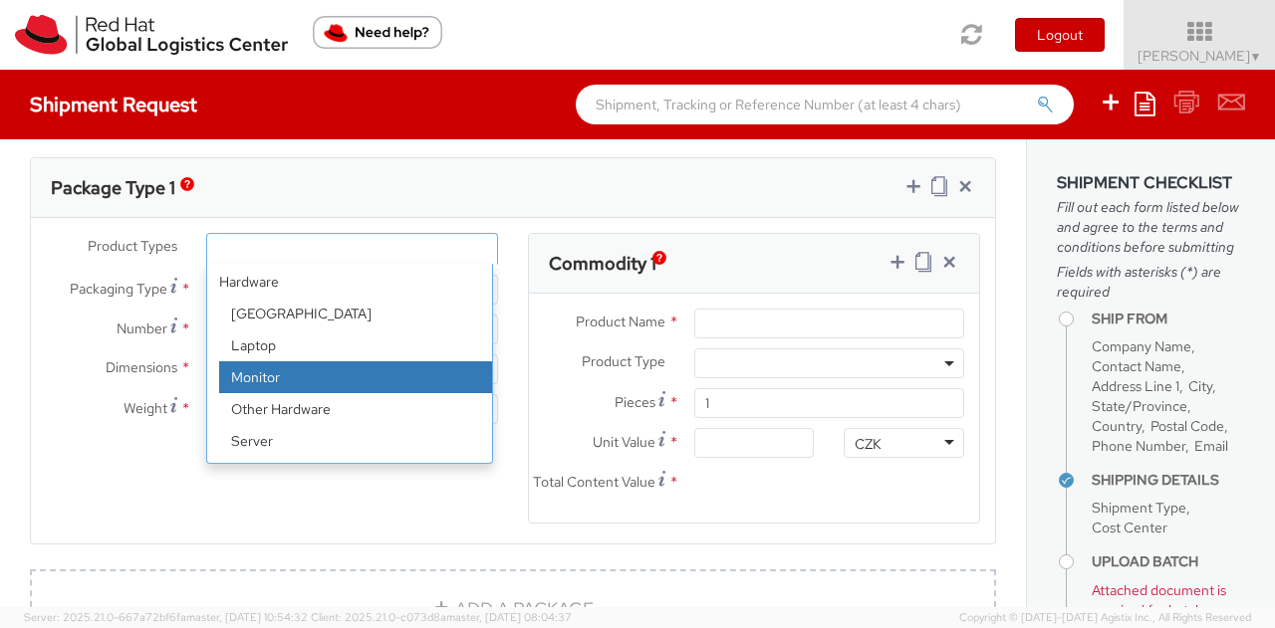
scroll to position [0, 0]
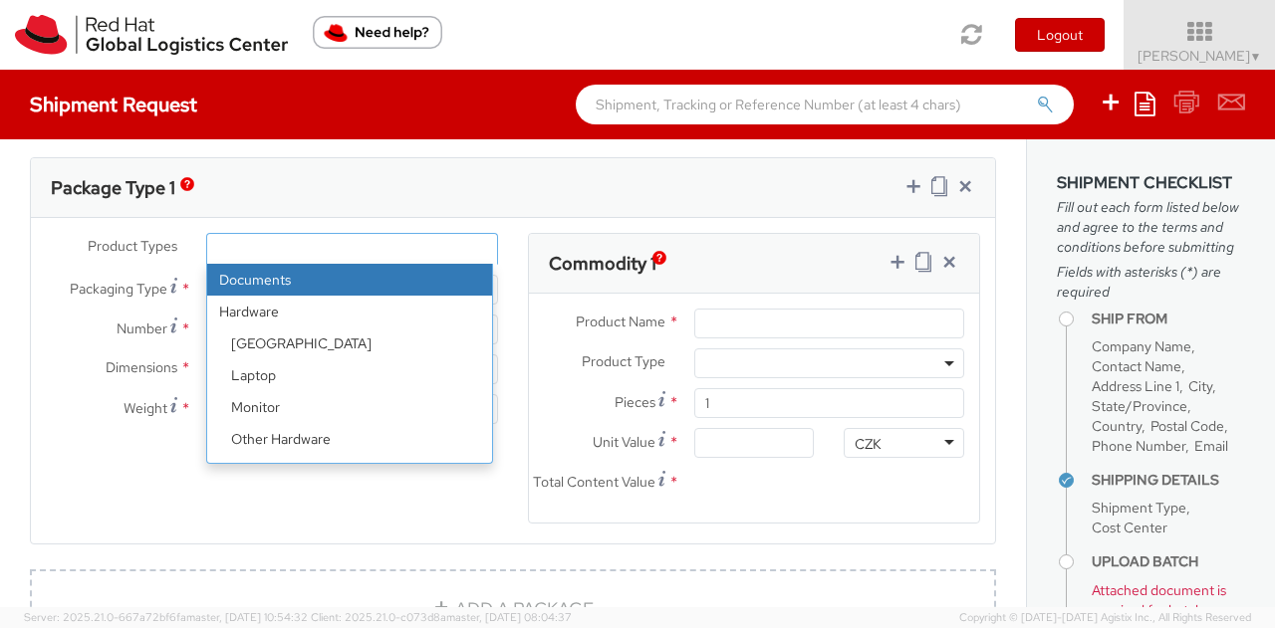
select select "DOCUMENT"
type input "Documents"
select select "DOCUMENT"
type input "1.00"
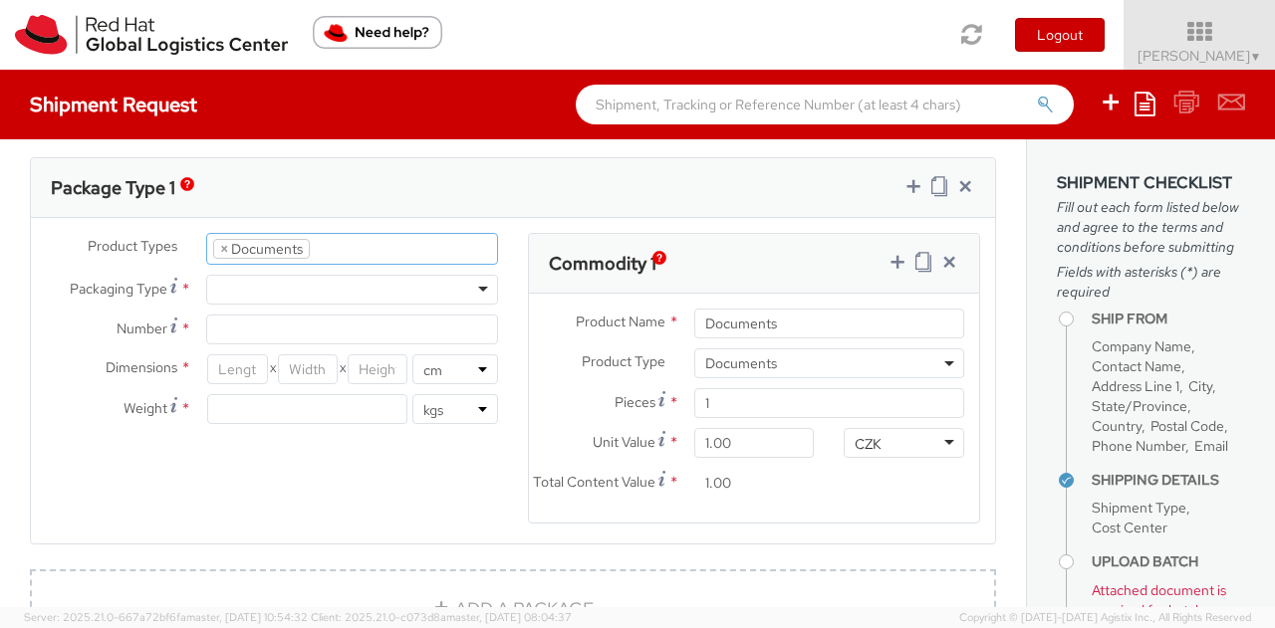
click at [382, 285] on div at bounding box center [352, 290] width 292 height 30
click at [336, 324] on input "Number *" at bounding box center [352, 330] width 292 height 30
type input "1"
click at [306, 401] on input "number" at bounding box center [307, 409] width 200 height 30
click at [226, 360] on input "number" at bounding box center [237, 370] width 60 height 30
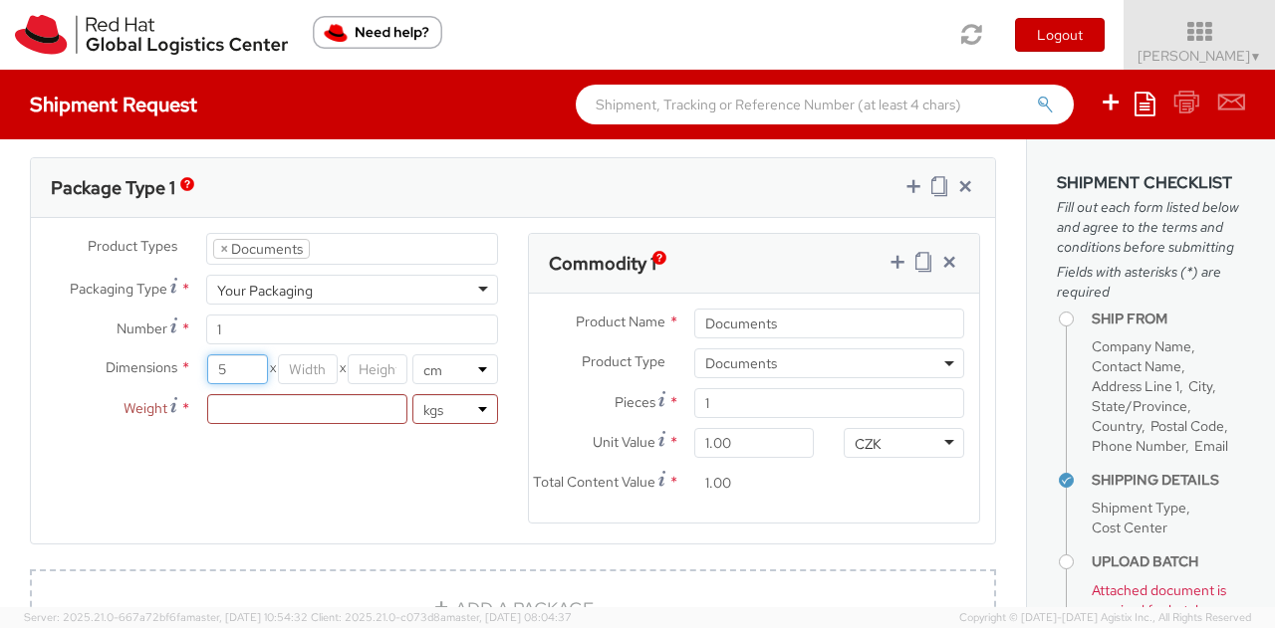
type input "5"
click at [300, 366] on input "number" at bounding box center [308, 370] width 60 height 30
type input "5"
click at [348, 357] on input "number" at bounding box center [378, 370] width 60 height 30
type input "5"
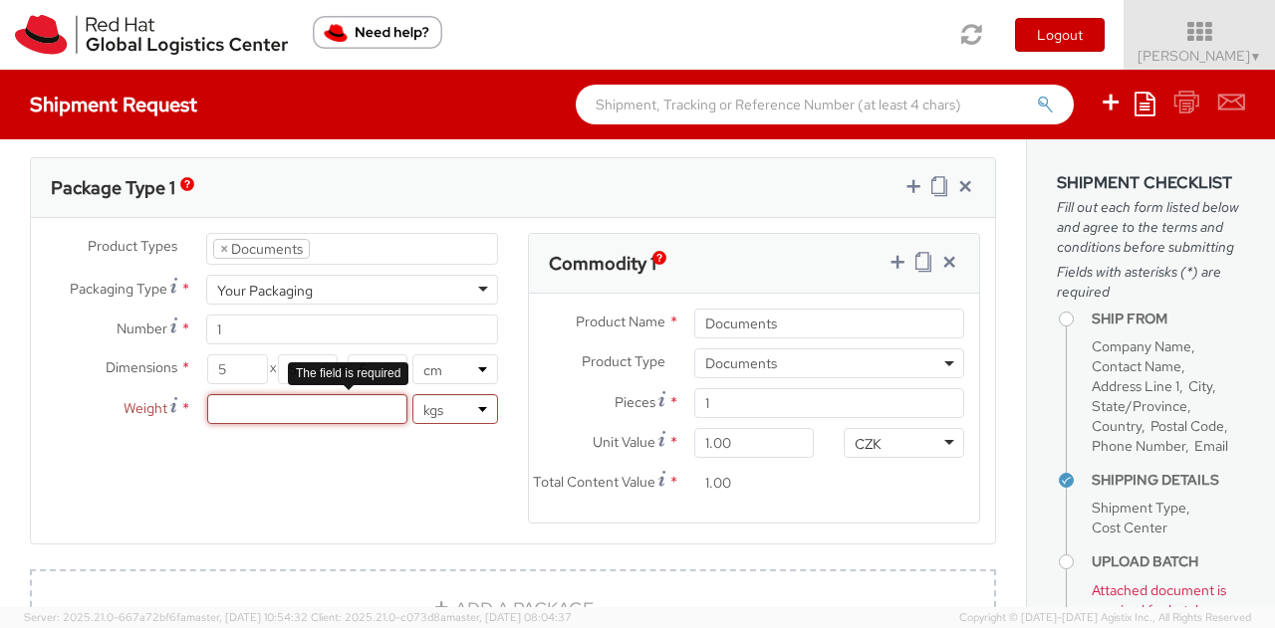
click at [321, 401] on input "number" at bounding box center [307, 409] width 200 height 30
type input "1"
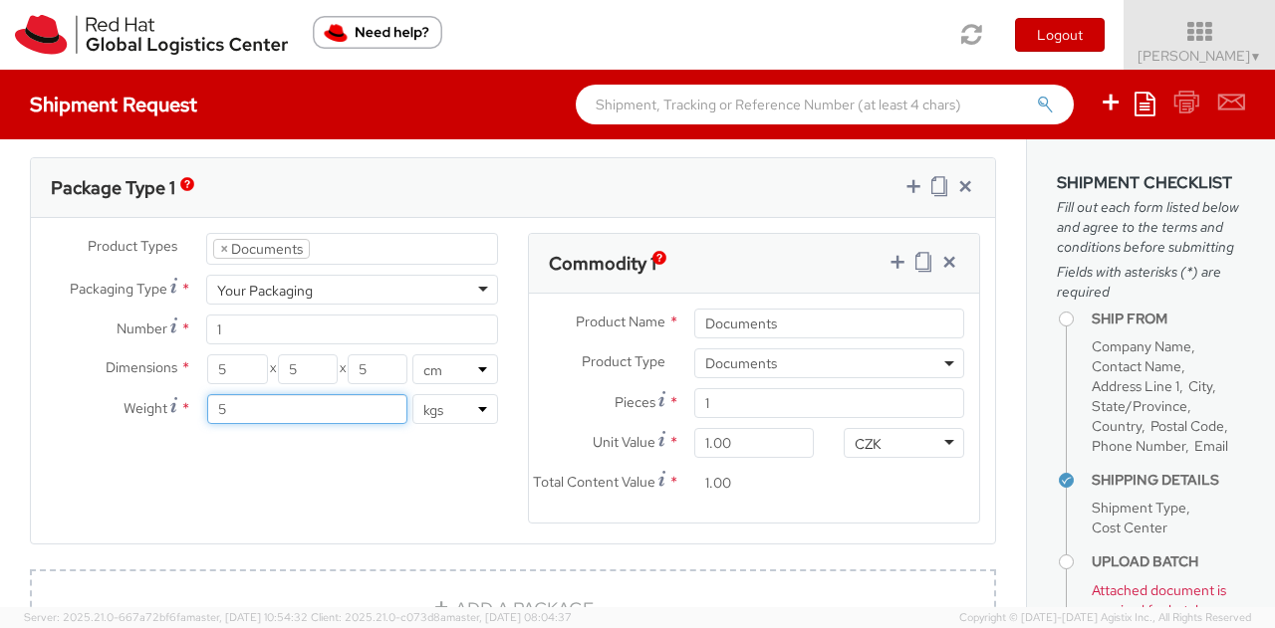
type input "5"
click at [433, 410] on select "lbs kgs" at bounding box center [455, 409] width 86 height 30
click at [359, 407] on input "5" at bounding box center [307, 409] width 200 height 30
type input "0.5"
click at [380, 480] on div "Product Types * Documents Docking Station Laptop Monitor Other Hardware Server …" at bounding box center [513, 391] width 964 height 316
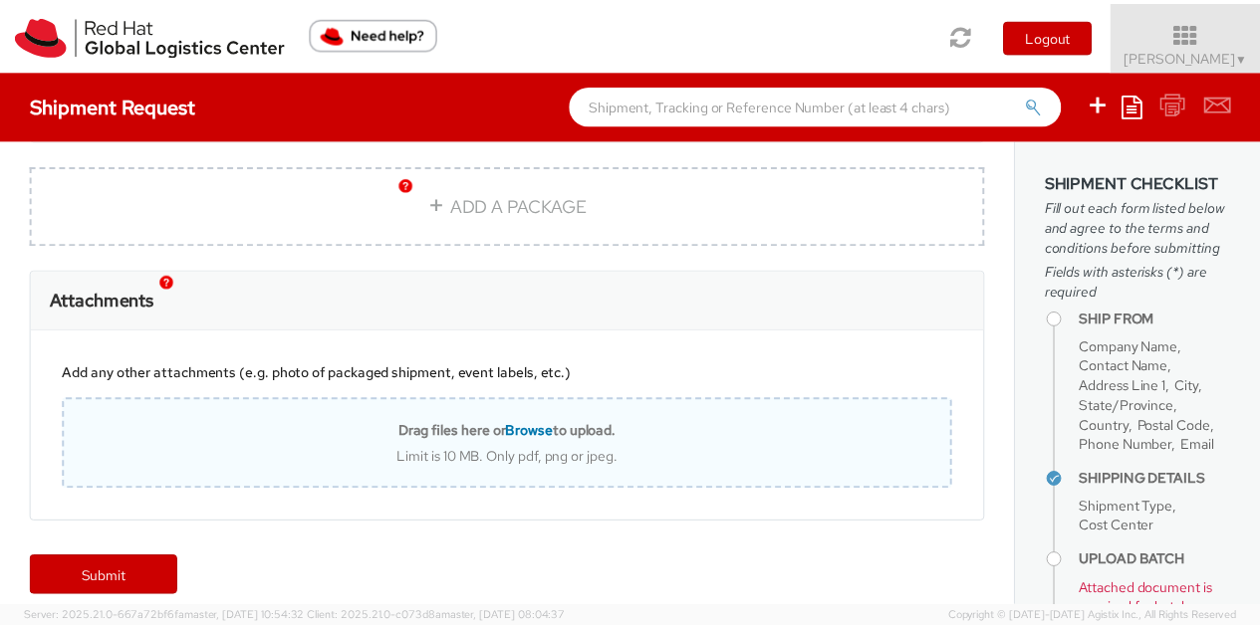
scroll to position [1650, 0]
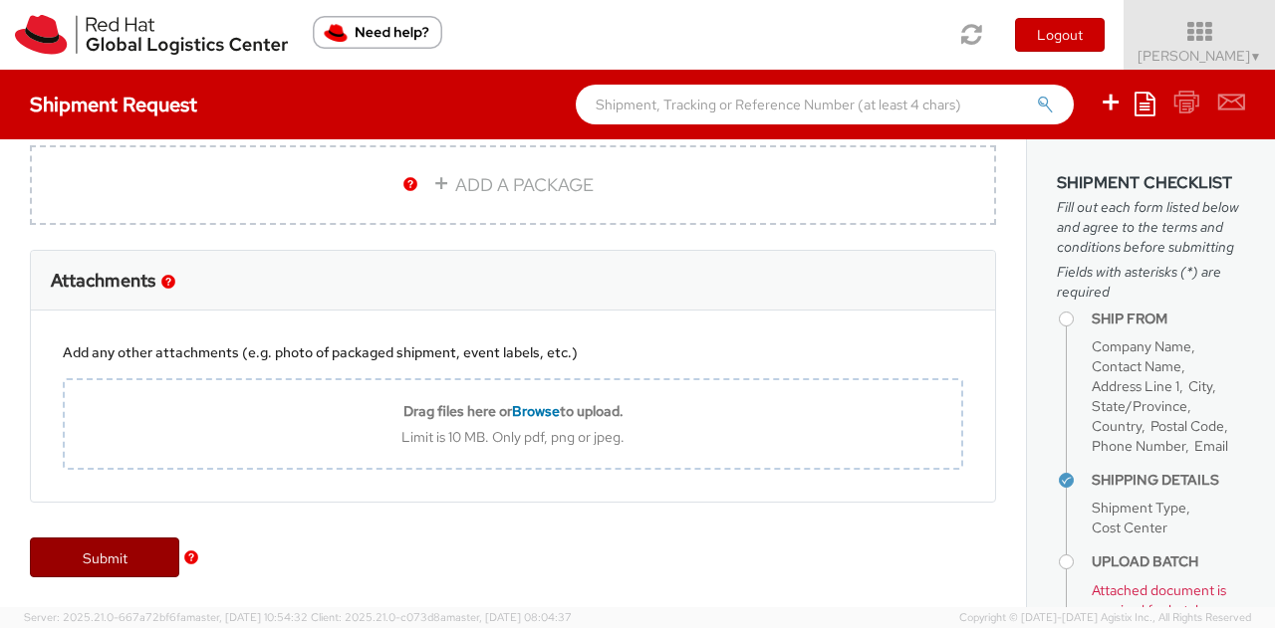
click at [137, 556] on link "Submit" at bounding box center [104, 558] width 149 height 40
click at [138, 559] on link "Submit" at bounding box center [104, 558] width 149 height 40
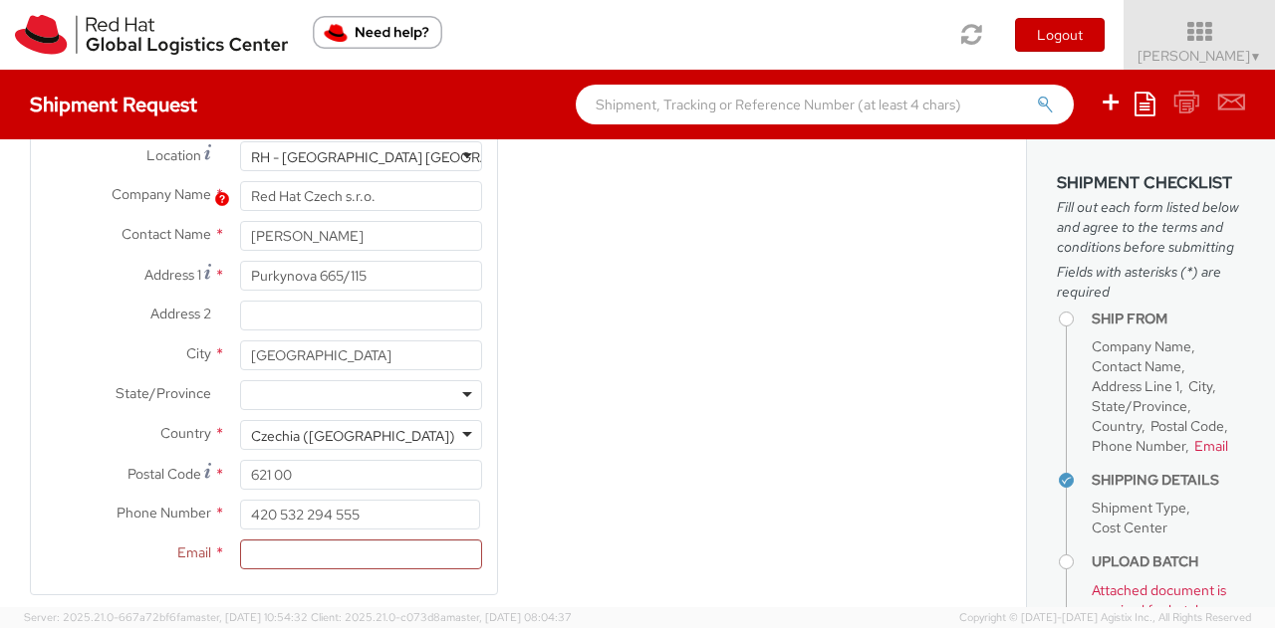
scroll to position [199, 0]
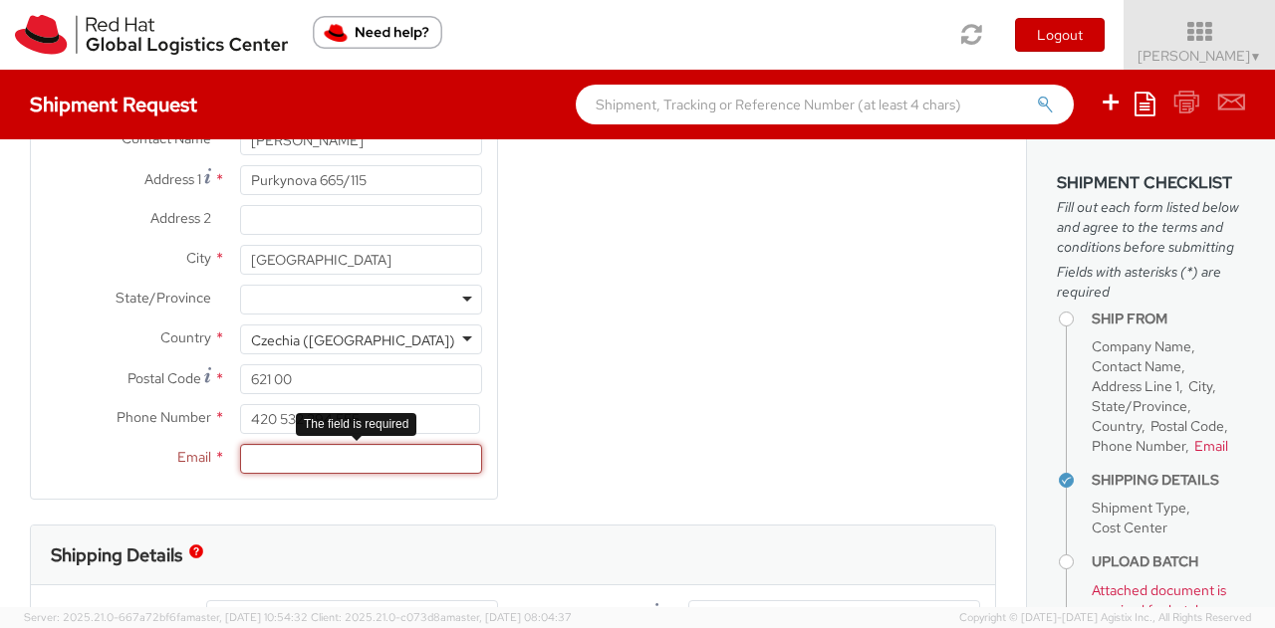
click at [442, 451] on input "Email *" at bounding box center [361, 459] width 242 height 30
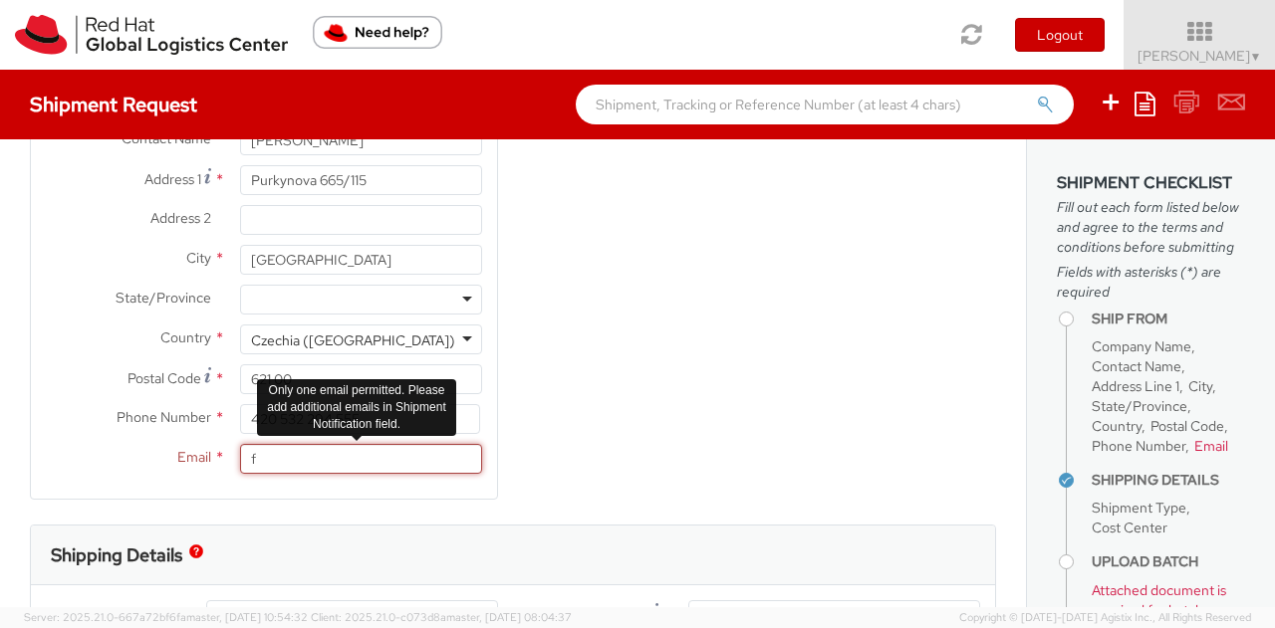
paste input "ilip@redhat.com"
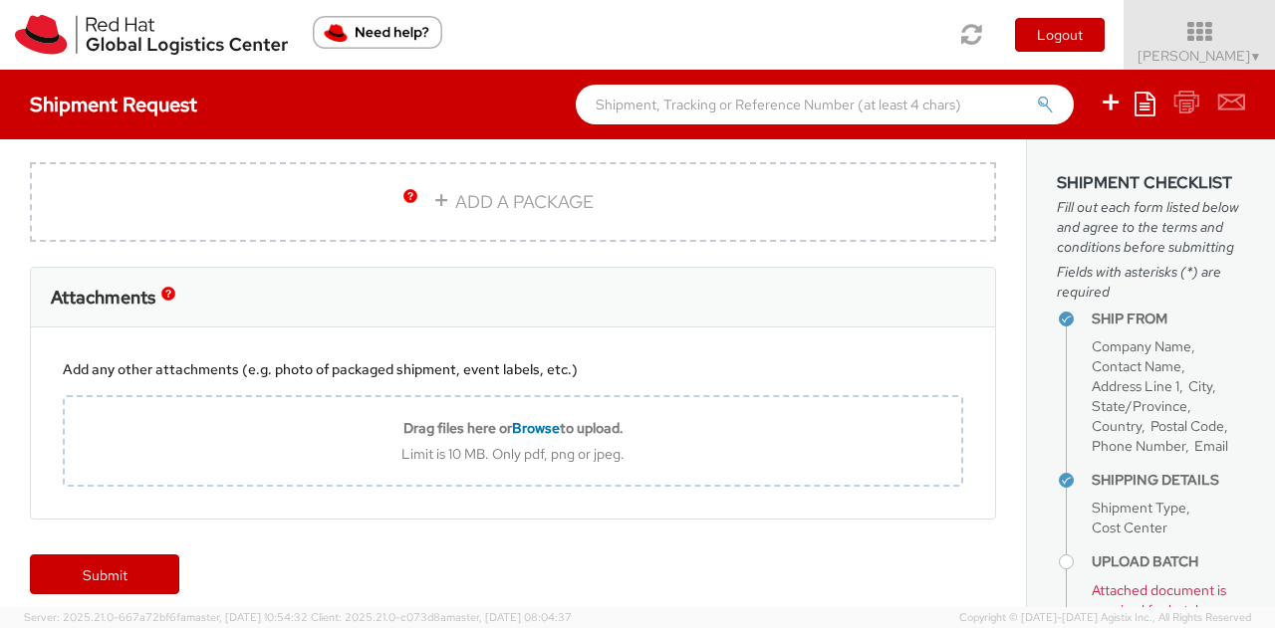
scroll to position [1650, 0]
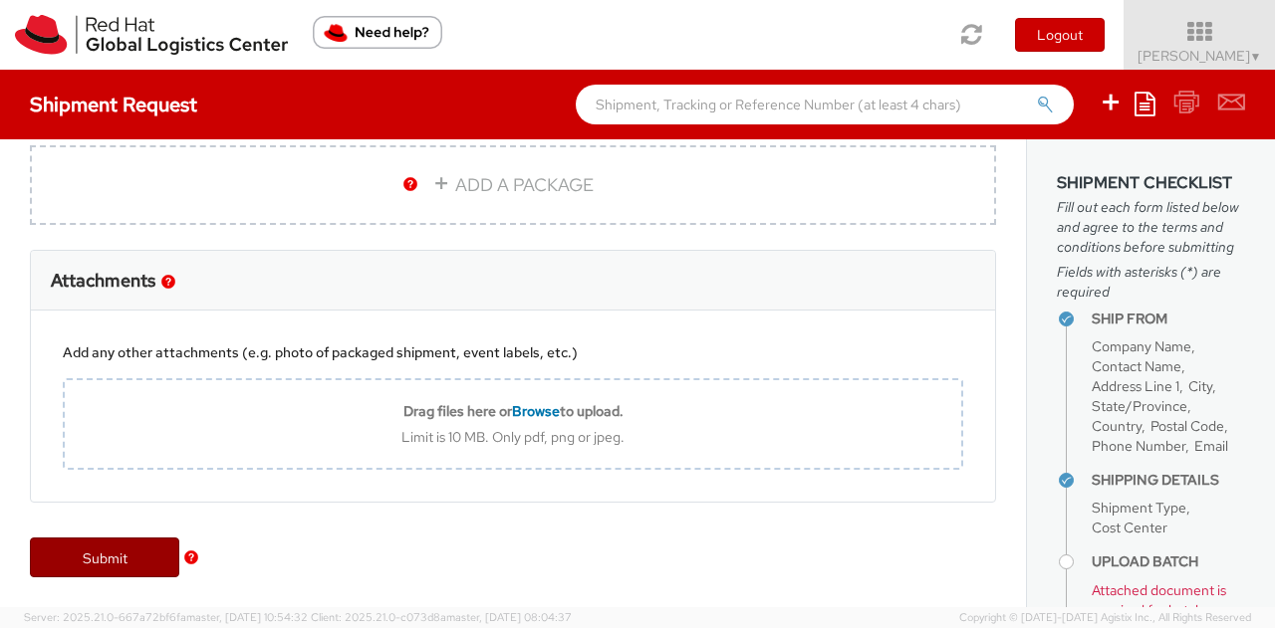
type input "filip@redhat.com"
click at [107, 555] on link "Submit" at bounding box center [104, 558] width 149 height 40
click at [191, 555] on img "button" at bounding box center [191, 558] width 14 height 14
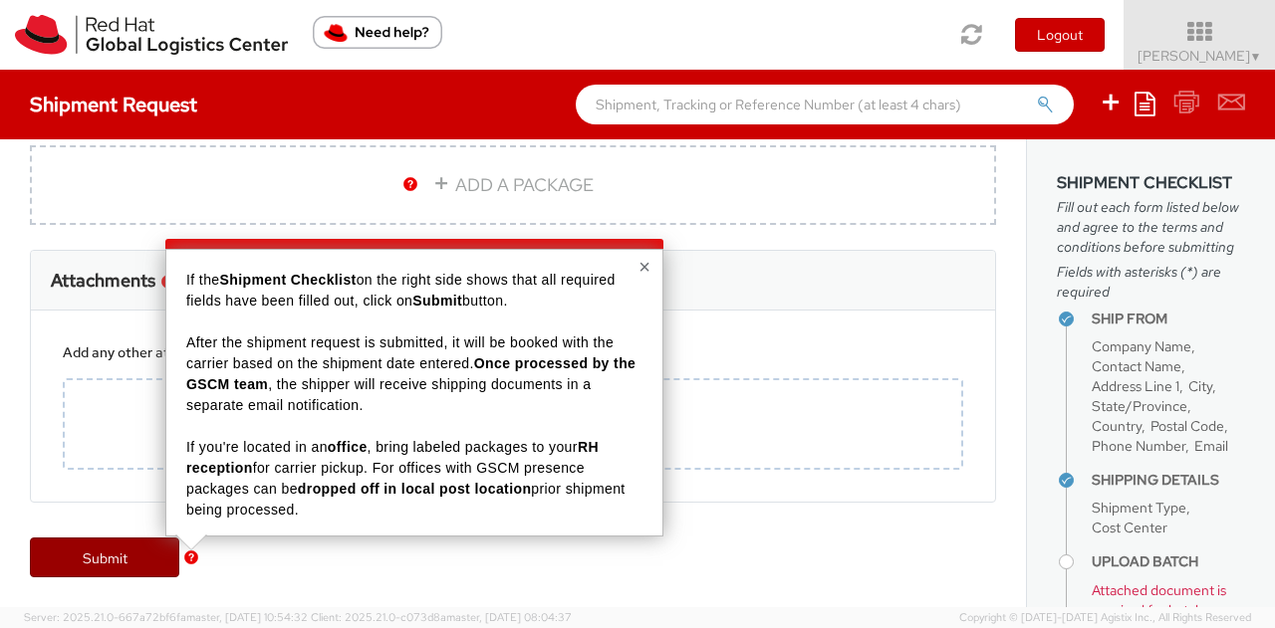
click at [110, 551] on link "Submit" at bounding box center [104, 558] width 149 height 40
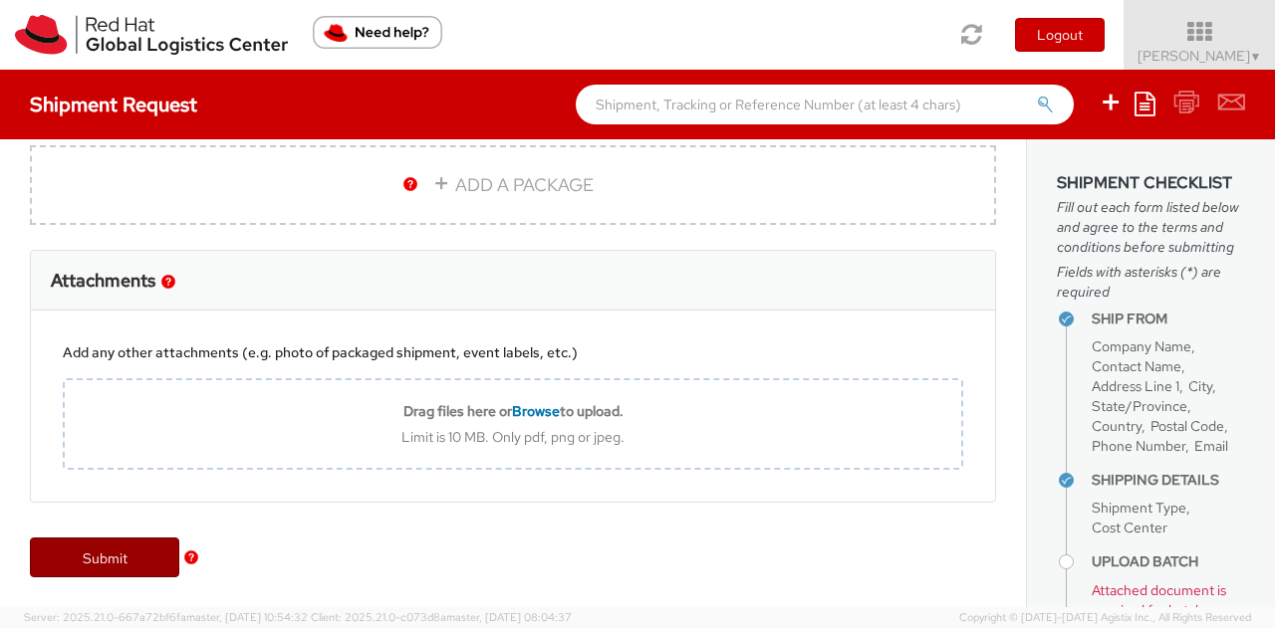
click at [96, 562] on link "Submit" at bounding box center [104, 558] width 149 height 40
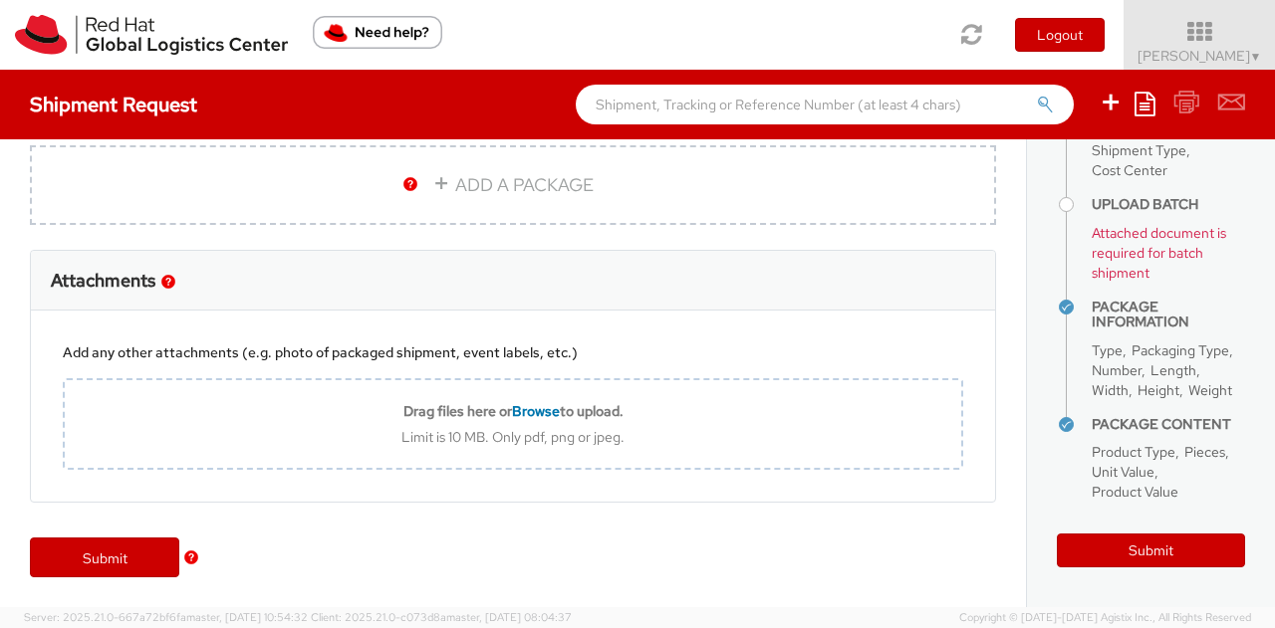
scroll to position [473, 0]
click at [1177, 546] on button "Submit" at bounding box center [1151, 551] width 188 height 34
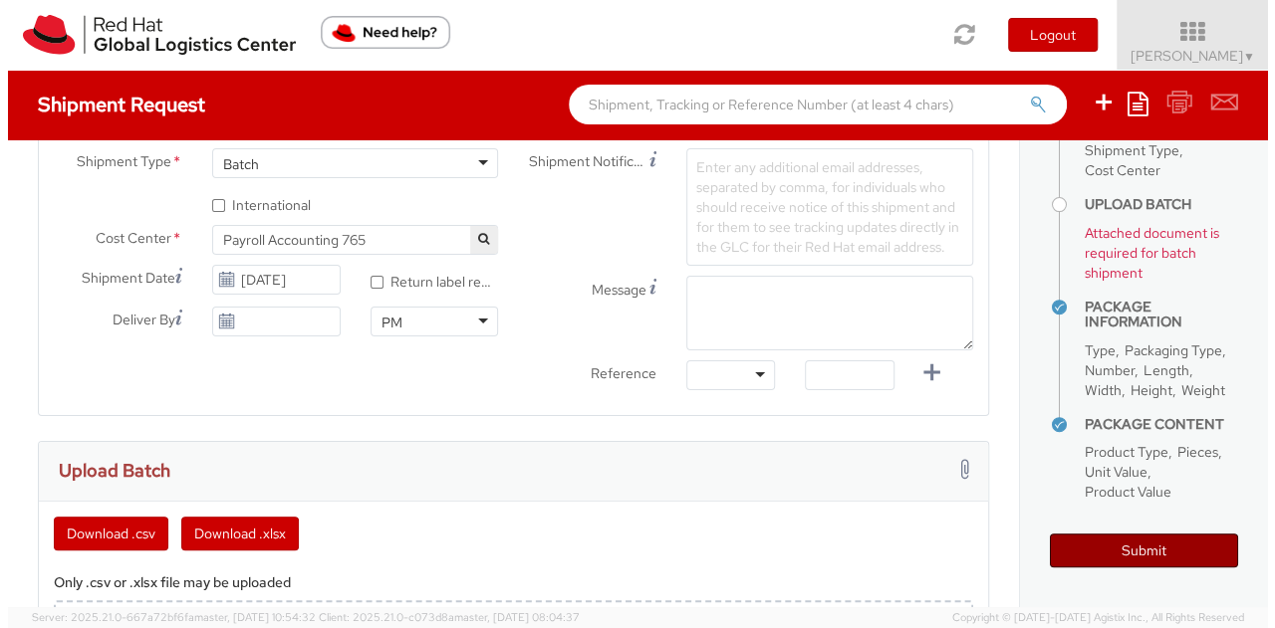
scroll to position [554, 0]
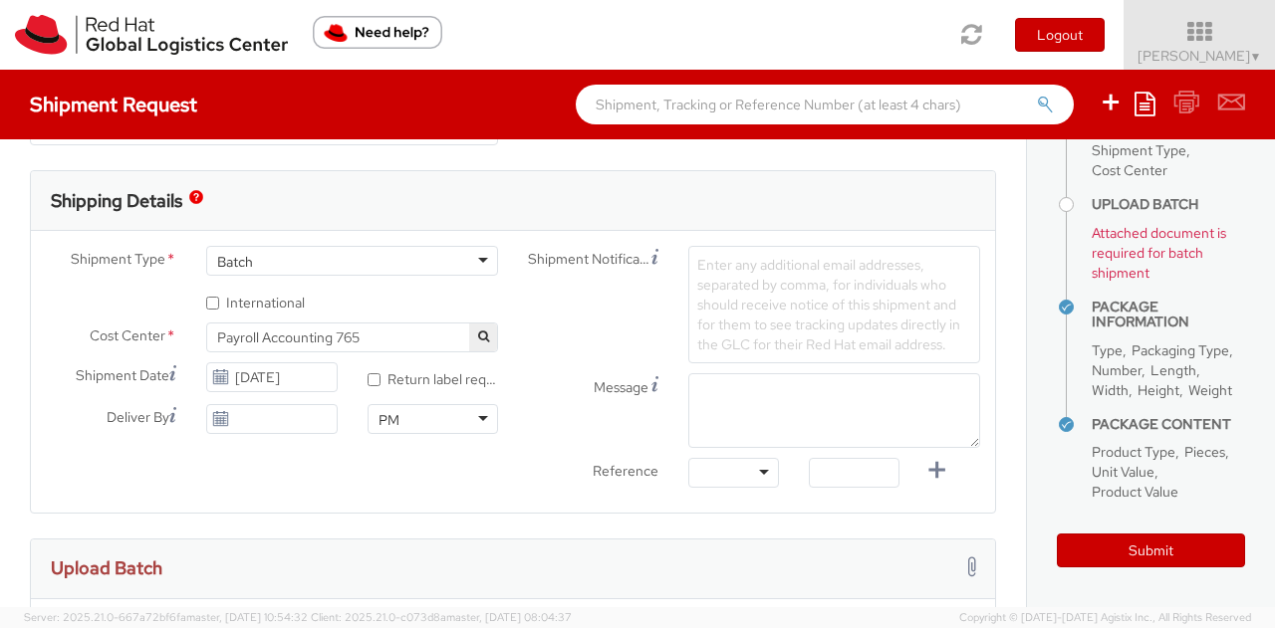
click at [450, 260] on div "Batch" at bounding box center [352, 261] width 292 height 30
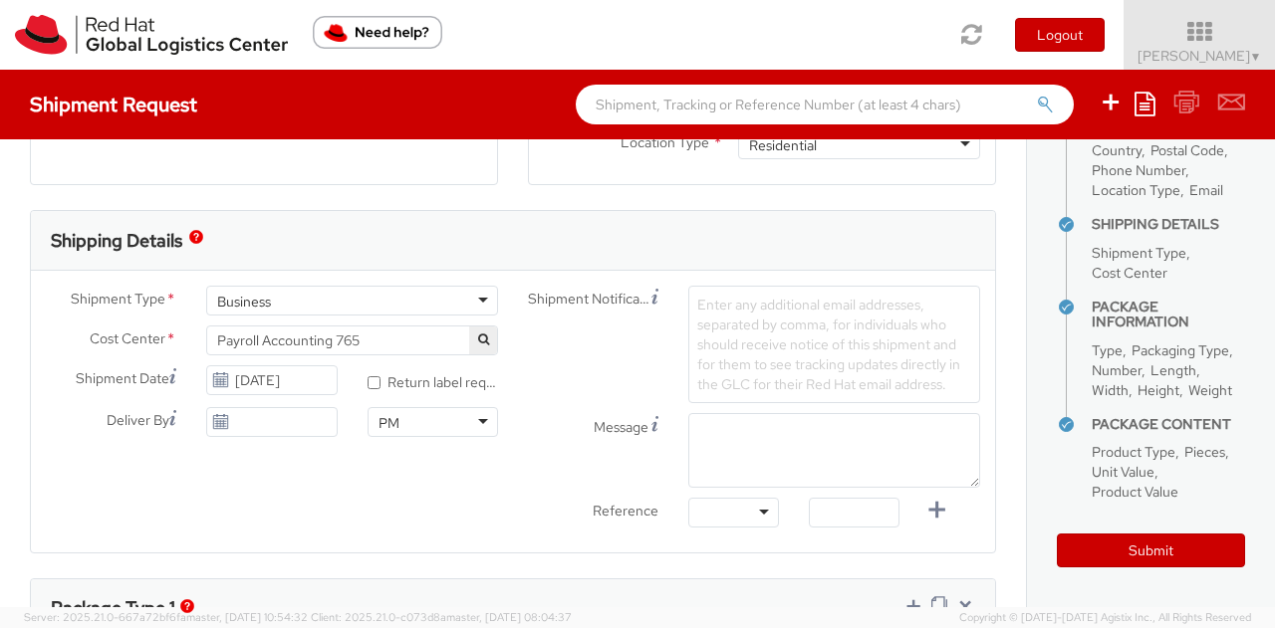
scroll to position [553, 0]
click at [1129, 541] on button "Submit" at bounding box center [1151, 551] width 188 height 34
type input "[PERSON_NAME]"
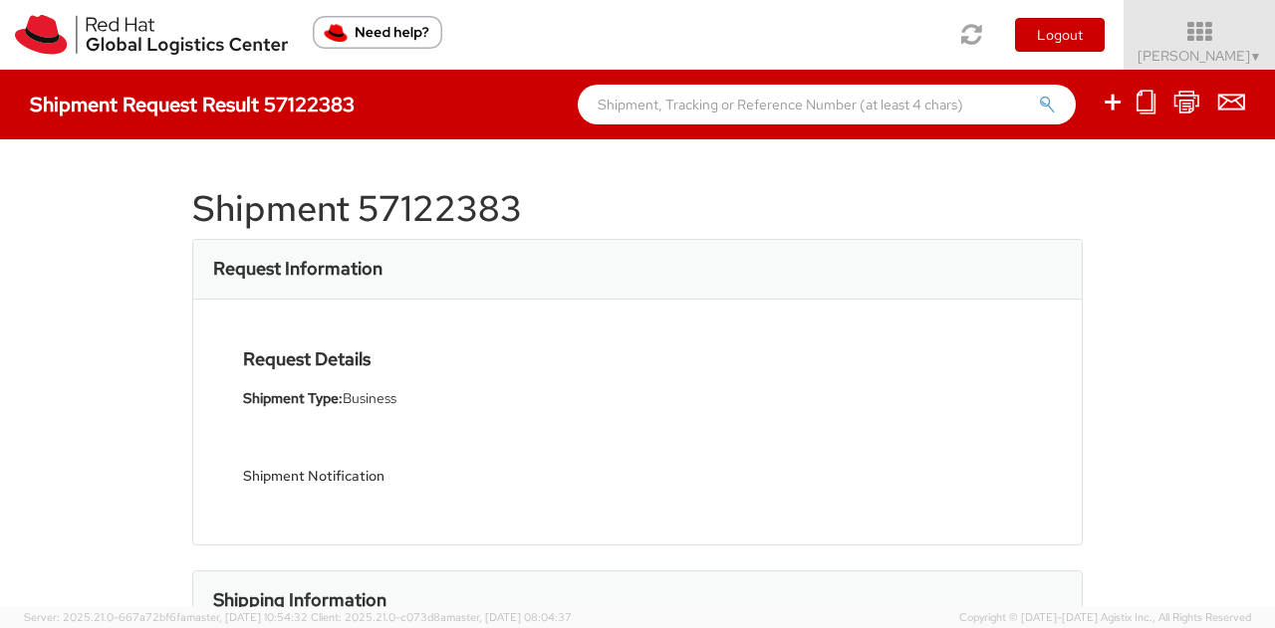
click at [422, 223] on h1 "Shipment 57122383" at bounding box center [637, 209] width 890 height 40
click at [451, 208] on h1 "Shipment 57122383" at bounding box center [637, 209] width 890 height 40
copy h1 "57122383"
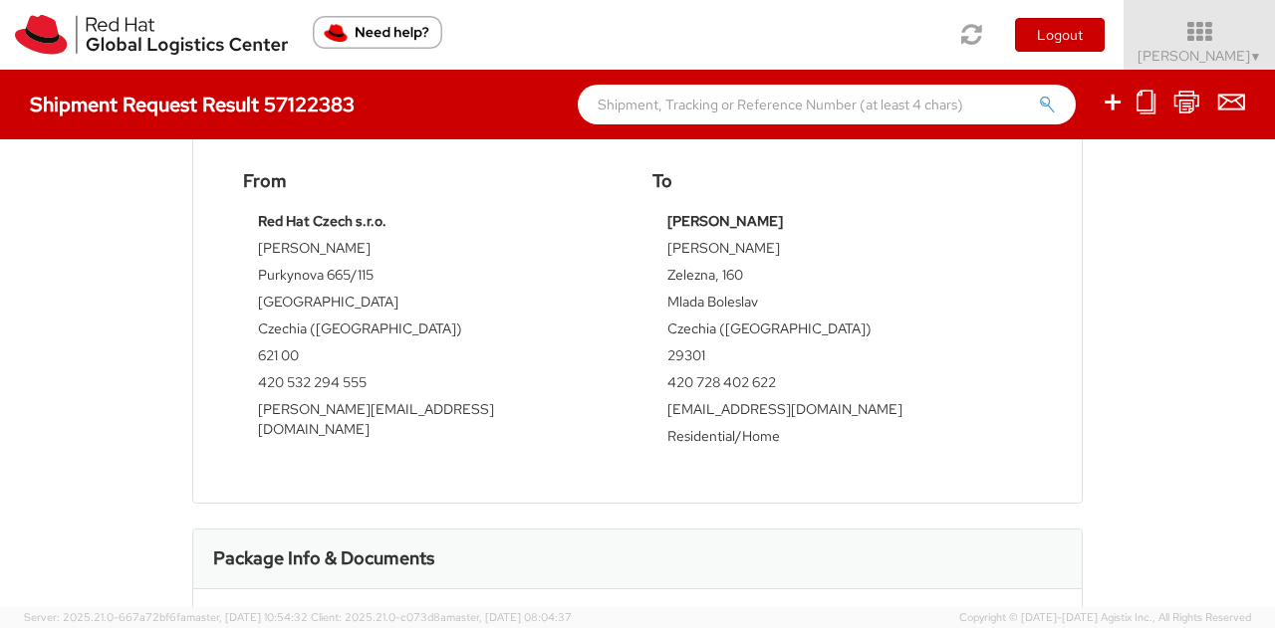
scroll to position [410, 0]
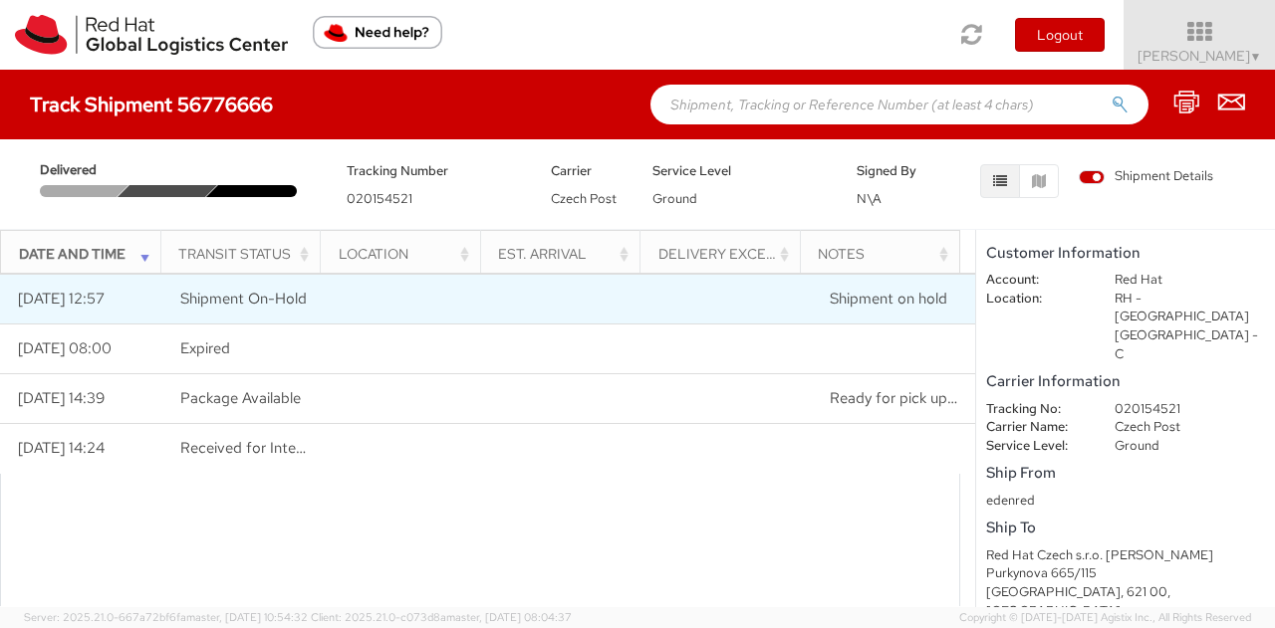
click at [250, 305] on span "Shipment On-Hold" at bounding box center [243, 299] width 126 height 20
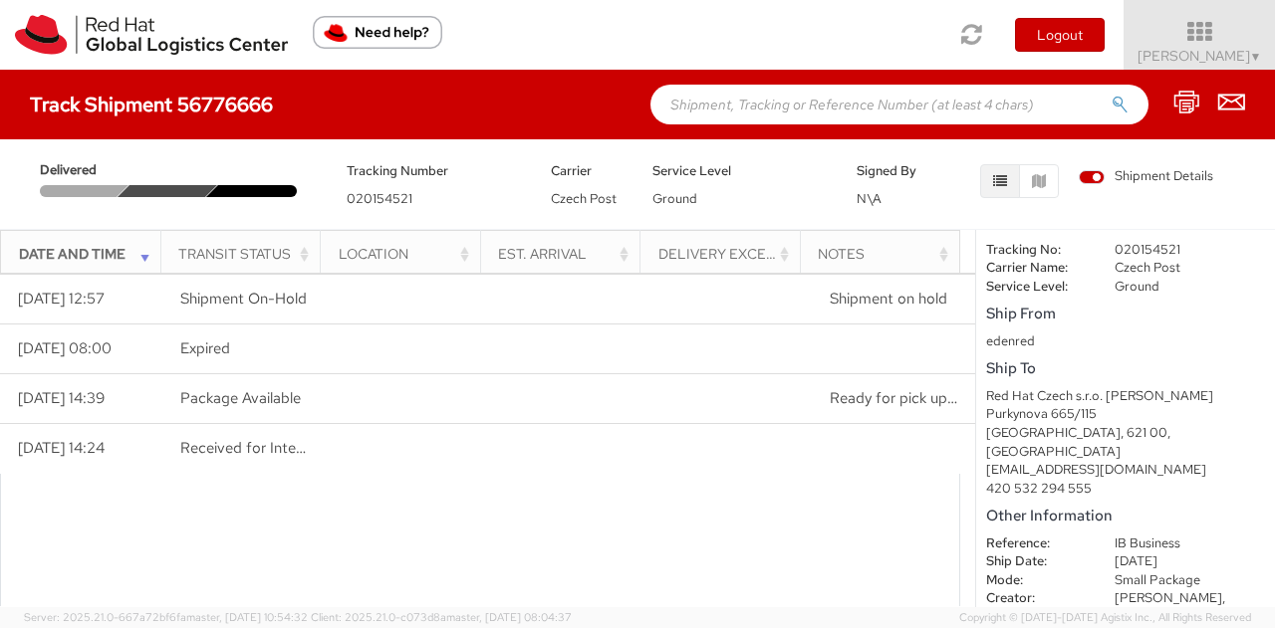
scroll to position [159, 0]
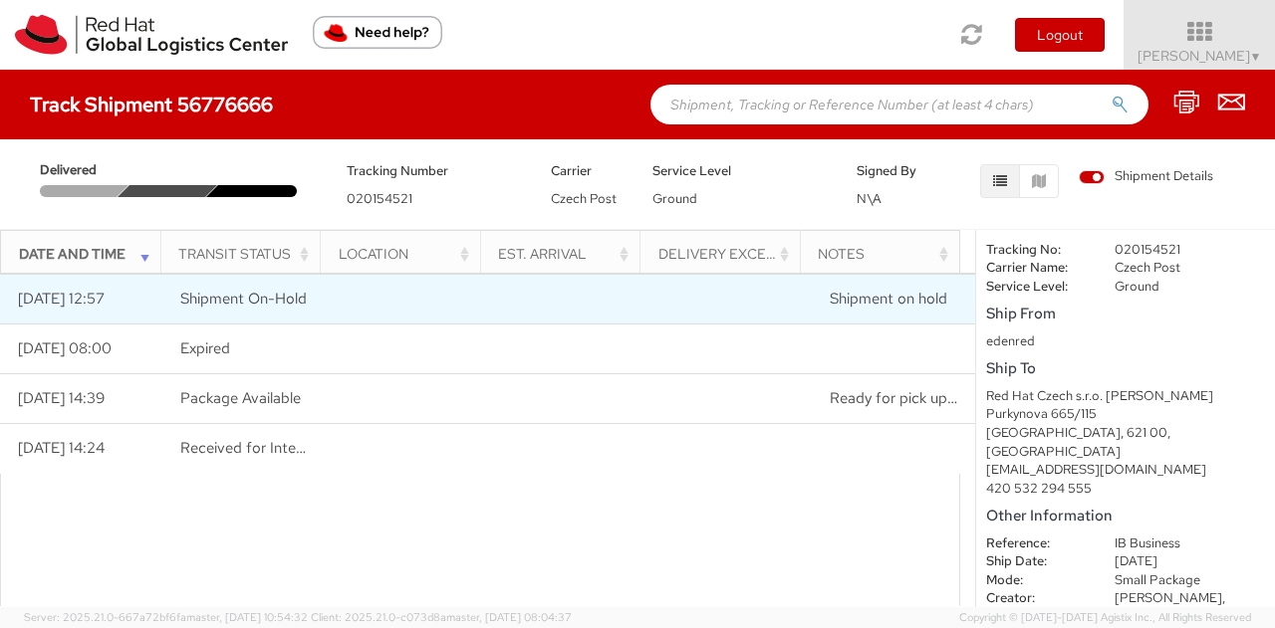
click at [88, 302] on td "[DATE] 12:57" at bounding box center [81, 300] width 162 height 50
click at [249, 307] on span "Shipment On-Hold" at bounding box center [243, 299] width 126 height 20
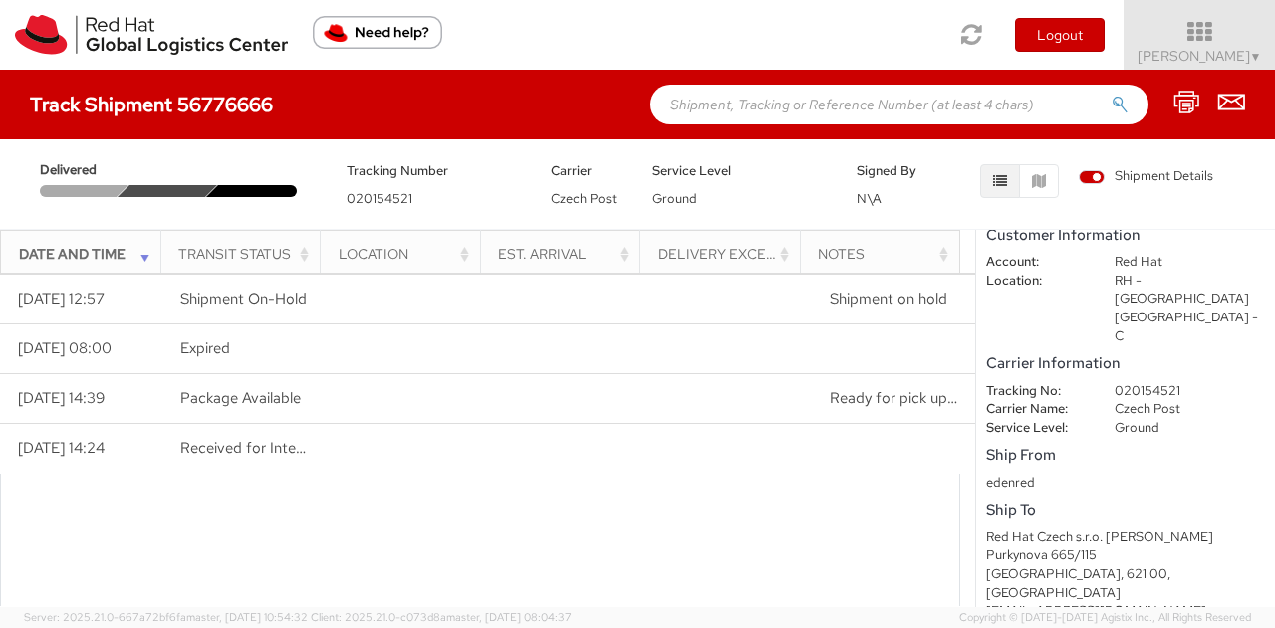
scroll to position [0, 0]
